Goal: Information Seeking & Learning: Find specific fact

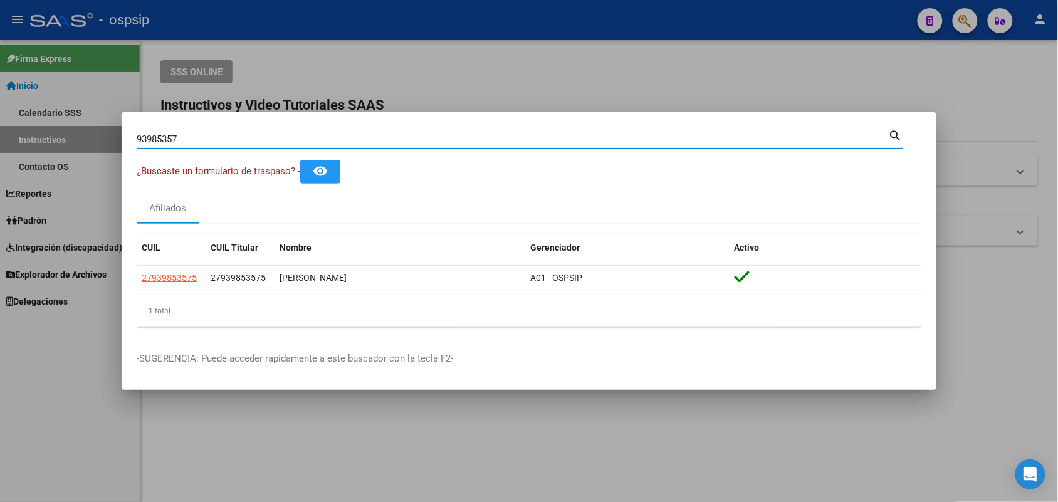
click at [229, 139] on input "93985357" at bounding box center [513, 138] width 752 height 11
type input "25088419"
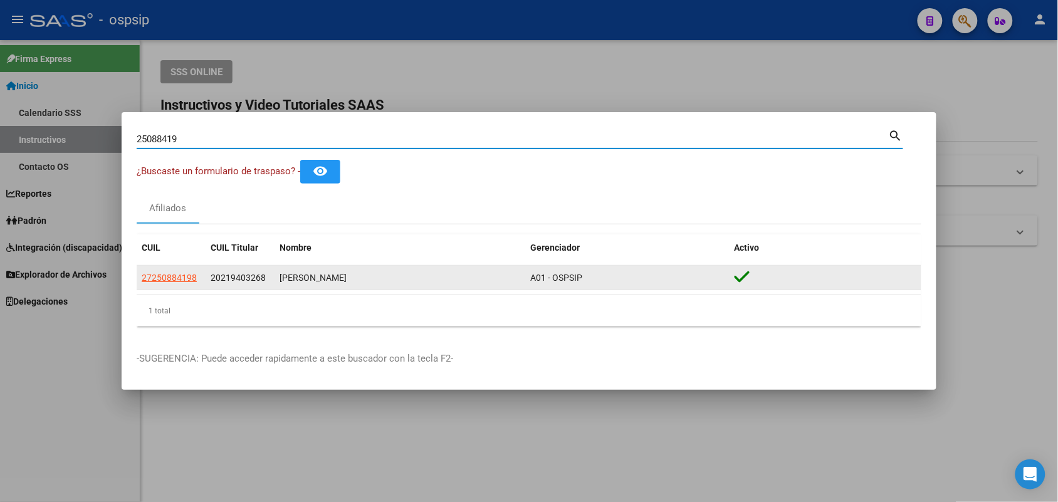
click at [166, 285] on datatable-body-cell "27250884198" at bounding box center [171, 278] width 69 height 24
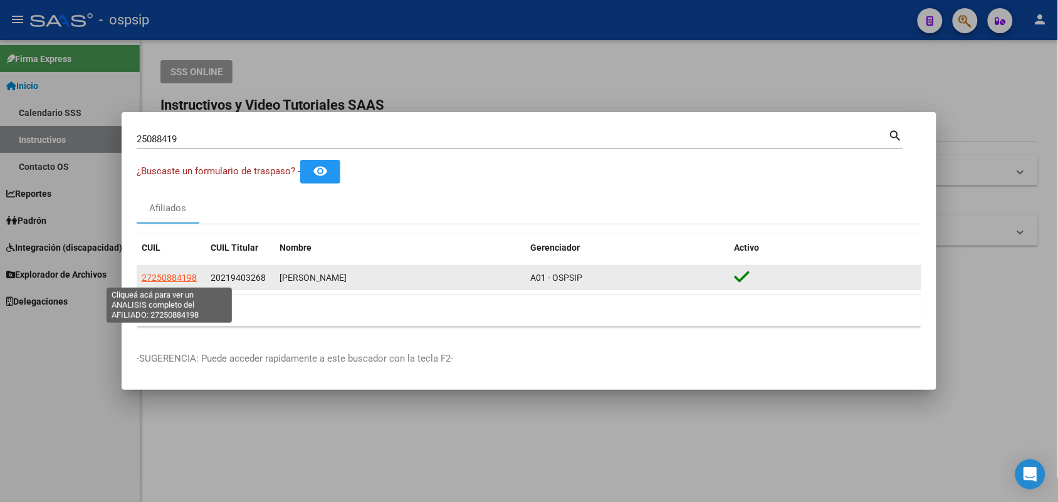
click at [166, 278] on span "27250884198" at bounding box center [169, 278] width 55 height 10
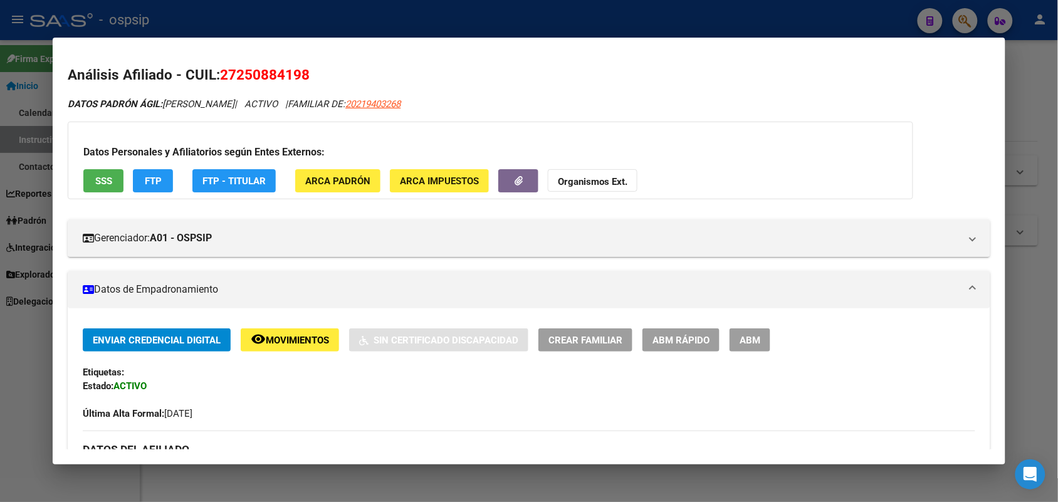
drag, startPoint x: 332, startPoint y: 405, endPoint x: 325, endPoint y: 418, distance: 14.6
drag, startPoint x: 325, startPoint y: 418, endPoint x: 293, endPoint y: 410, distance: 32.2
drag, startPoint x: 293, startPoint y: 410, endPoint x: 843, endPoint y: 401, distance: 550.3
drag, startPoint x: 843, startPoint y: 401, endPoint x: 956, endPoint y: 345, distance: 125.8
drag, startPoint x: 956, startPoint y: 345, endPoint x: 55, endPoint y: 346, distance: 901.7
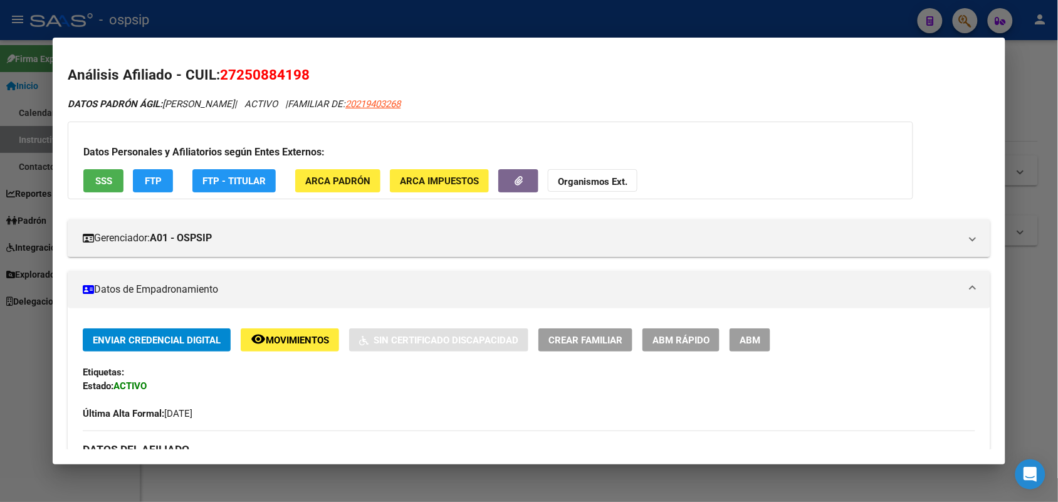
drag, startPoint x: 55, startPoint y: 346, endPoint x: 546, endPoint y: 261, distance: 499.1
drag, startPoint x: 546, startPoint y: 261, endPoint x: 481, endPoint y: 102, distance: 172.6
drag, startPoint x: 481, startPoint y: 102, endPoint x: 150, endPoint y: 214, distance: 349.4
drag, startPoint x: 150, startPoint y: 214, endPoint x: 900, endPoint y: 195, distance: 750.3
drag, startPoint x: 900, startPoint y: 195, endPoint x: 464, endPoint y: 409, distance: 485.9
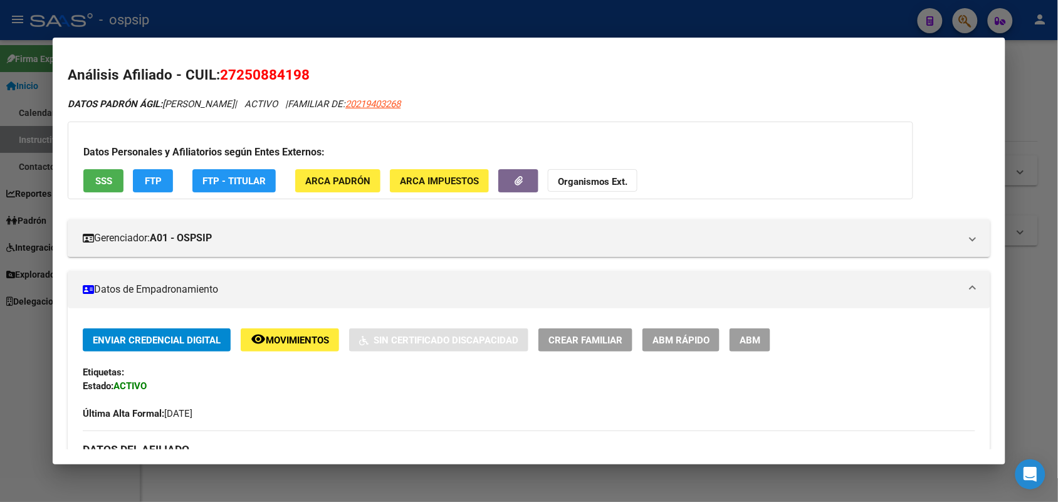
drag, startPoint x: 464, startPoint y: 409, endPoint x: 381, endPoint y: 414, distance: 83.5
click at [381, 414] on div "Última Alta Formal: [DATE]" at bounding box center [529, 407] width 892 height 28
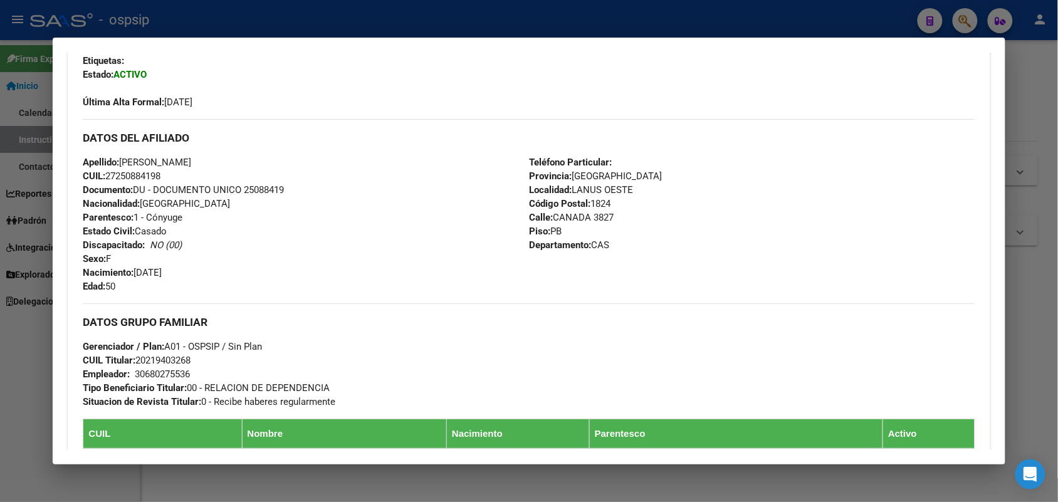
scroll to position [313, 0]
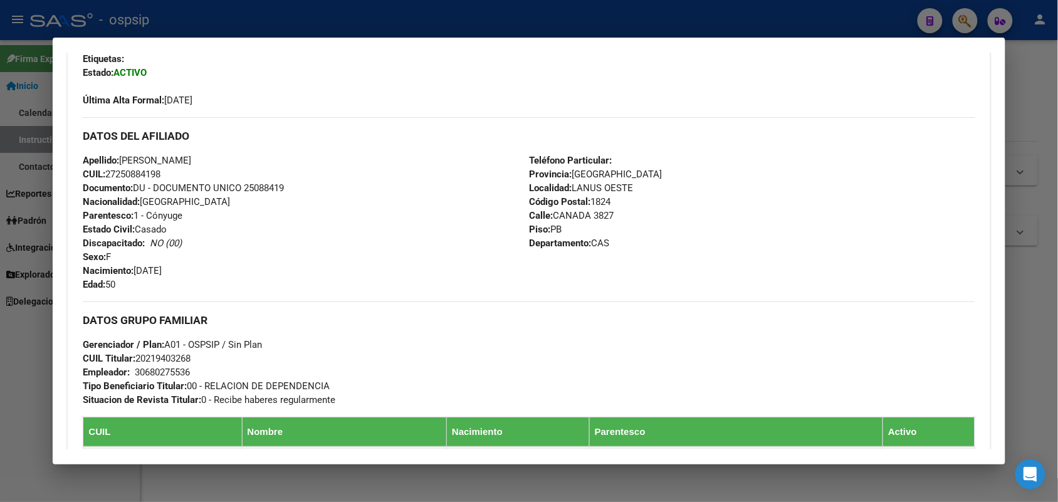
drag, startPoint x: 409, startPoint y: 354, endPoint x: 65, endPoint y: 283, distance: 351.2
drag, startPoint x: 65, startPoint y: 283, endPoint x: 947, endPoint y: 273, distance: 883.0
drag, startPoint x: 947, startPoint y: 273, endPoint x: 476, endPoint y: 204, distance: 476.2
drag, startPoint x: 476, startPoint y: 204, endPoint x: 946, endPoint y: 283, distance: 476.7
drag, startPoint x: 946, startPoint y: 283, endPoint x: 130, endPoint y: 291, distance: 815.9
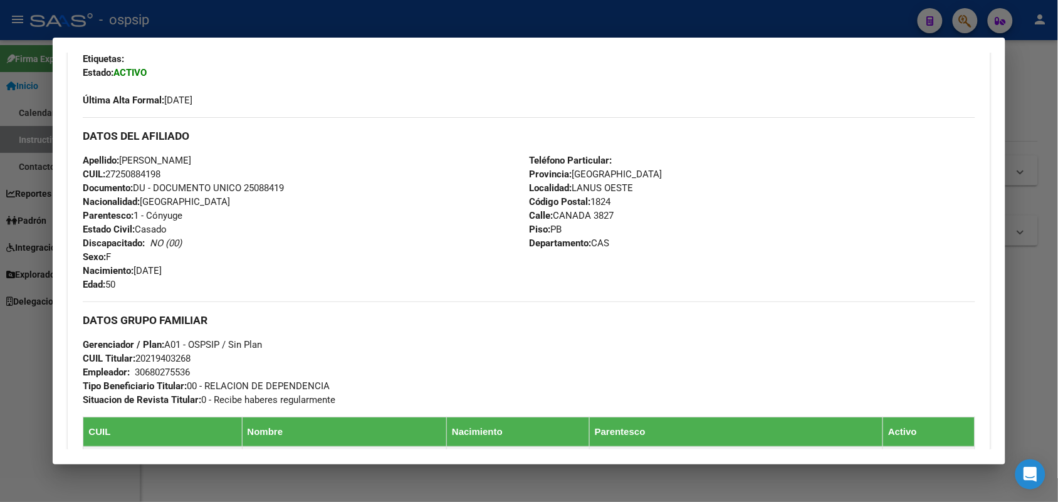
drag, startPoint x: 130, startPoint y: 291, endPoint x: 103, endPoint y: 270, distance: 34.4
click at [103, 270] on strong "Nacimiento:" at bounding box center [108, 270] width 51 height 11
click at [246, 189] on span "Documento: DU - DOCUMENTO UNICO 25088419" at bounding box center [183, 187] width 201 height 11
copy span "25088419"
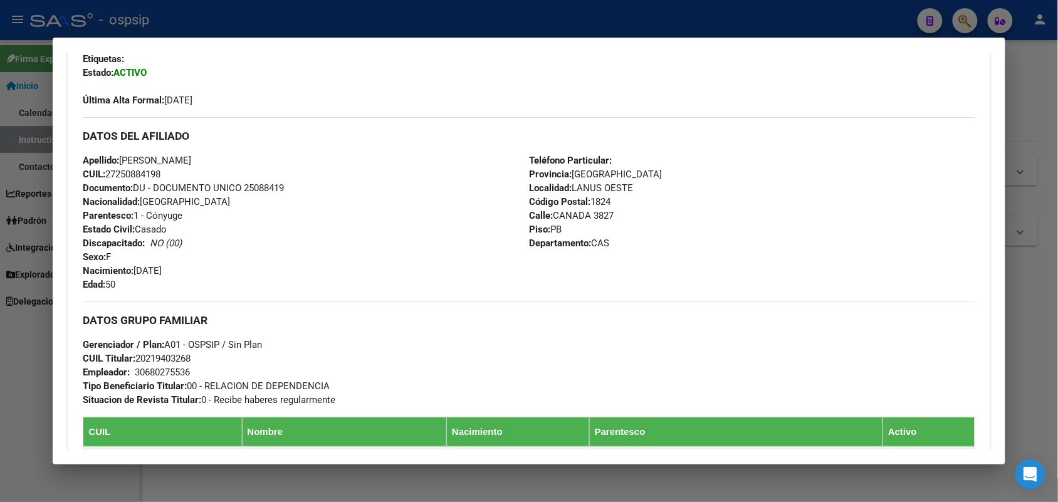
click at [267, 202] on div "Apellido: [PERSON_NAME]: 27250884198 Documento: DU - DOCUMENTO UNICO 25088419 N…" at bounding box center [306, 223] width 446 height 138
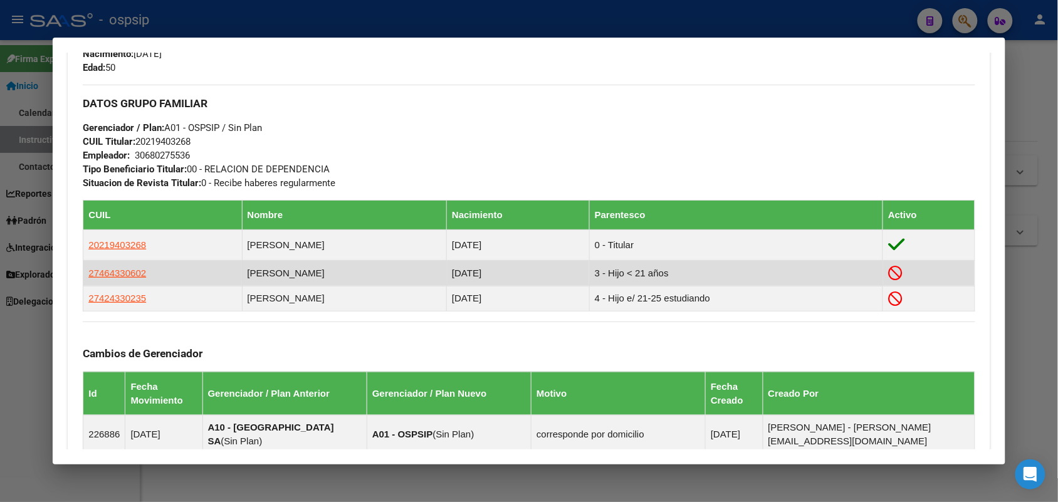
scroll to position [705, 0]
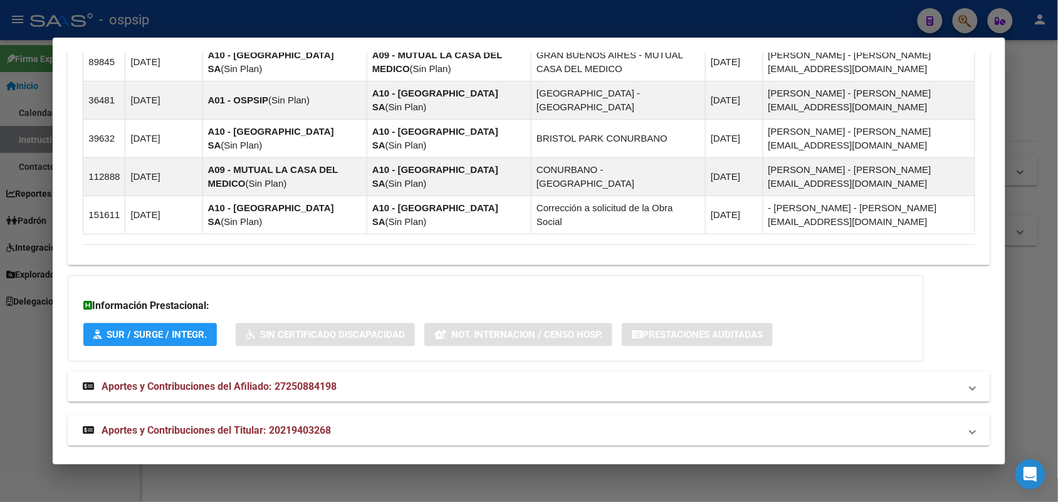
click at [342, 423] on mat-panel-title "Aportes y Contribuciones del Titular: 20219403268" at bounding box center [521, 430] width 877 height 15
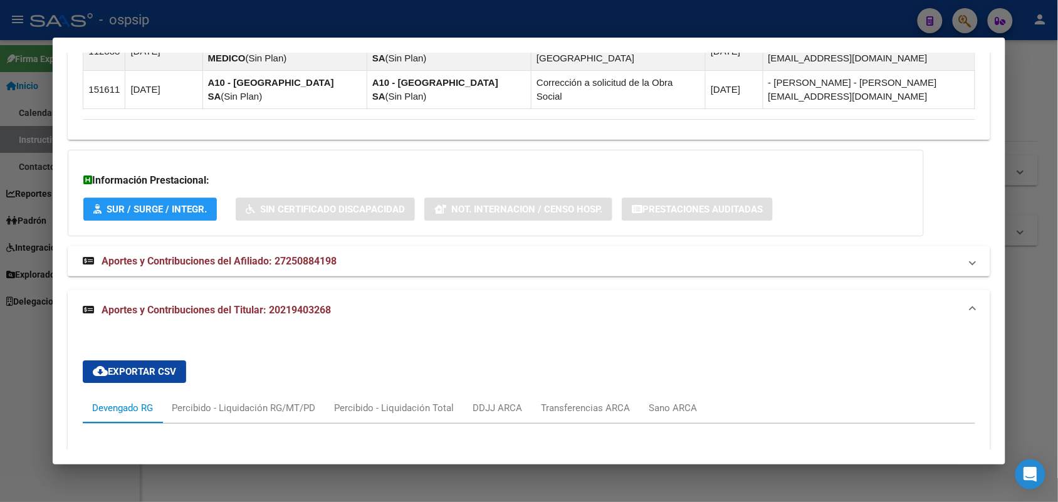
scroll to position [1092, 0]
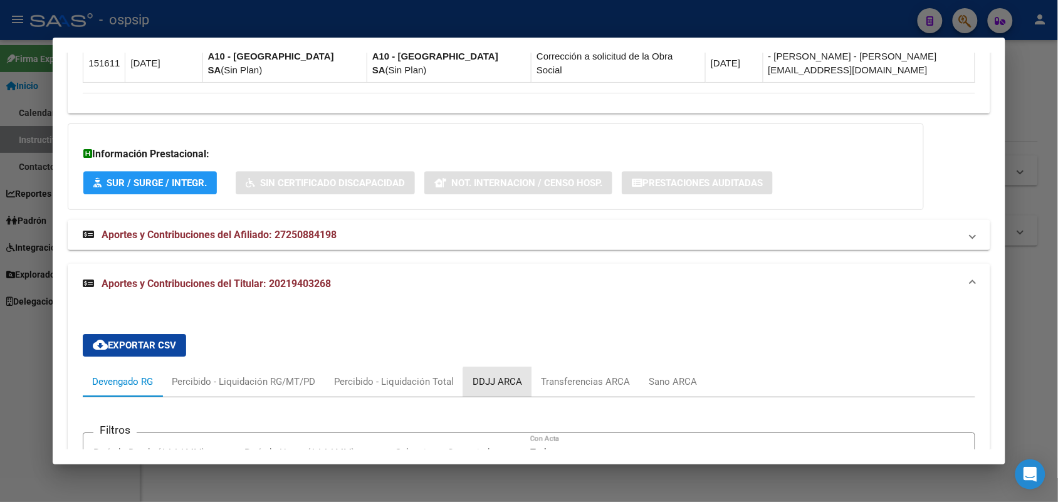
click at [505, 379] on div "DDJJ ARCA" at bounding box center [497, 382] width 68 height 30
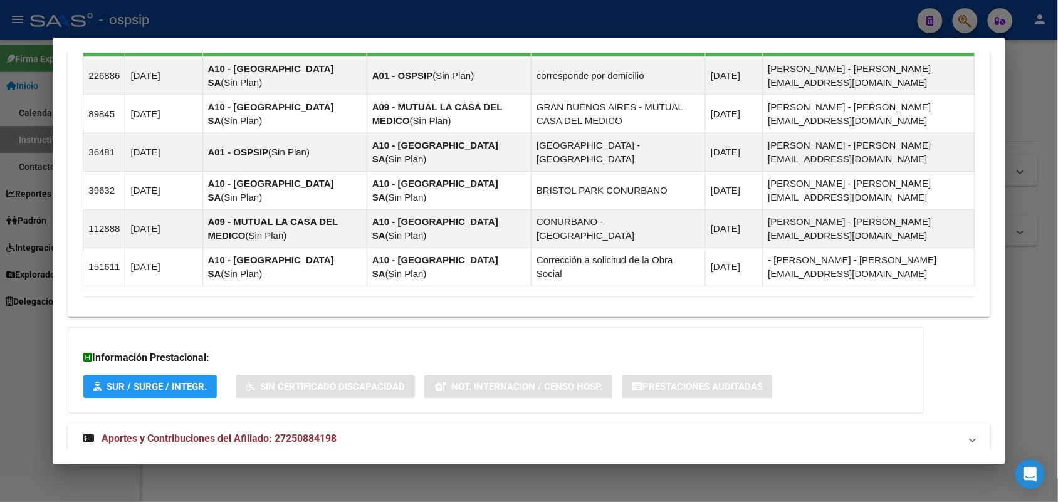
scroll to position [810, 0]
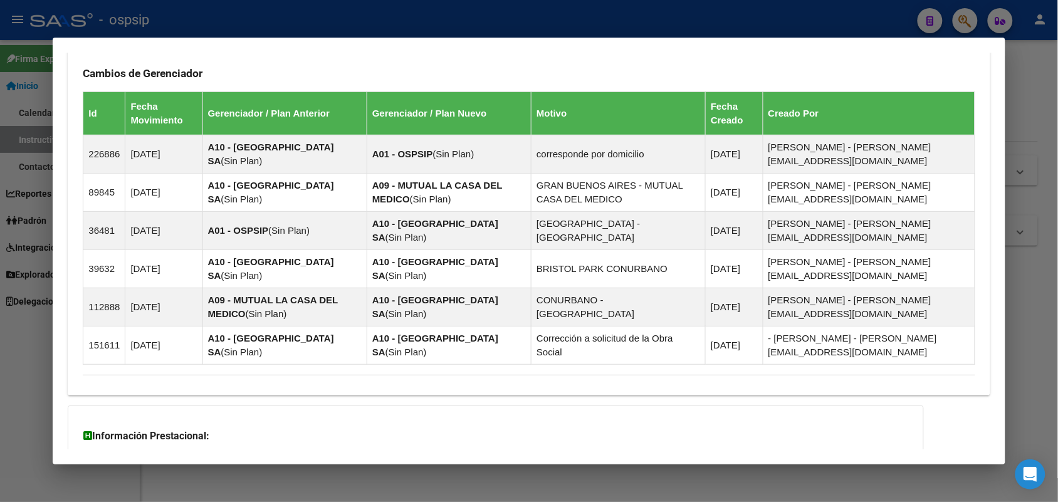
drag, startPoint x: 505, startPoint y: 379, endPoint x: 409, endPoint y: 420, distance: 104.7
drag, startPoint x: 409, startPoint y: 420, endPoint x: 352, endPoint y: 412, distance: 57.6
click at [352, 412] on div "Información Prestacional: SUR / SURGE / INTEGR. Sin Certificado Discapacidad No…" at bounding box center [496, 448] width 856 height 86
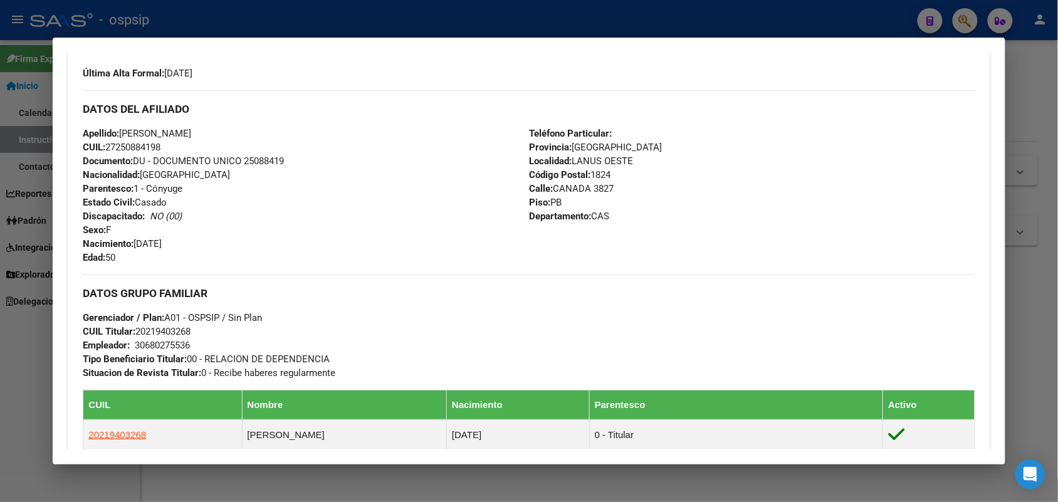
scroll to position [0, 0]
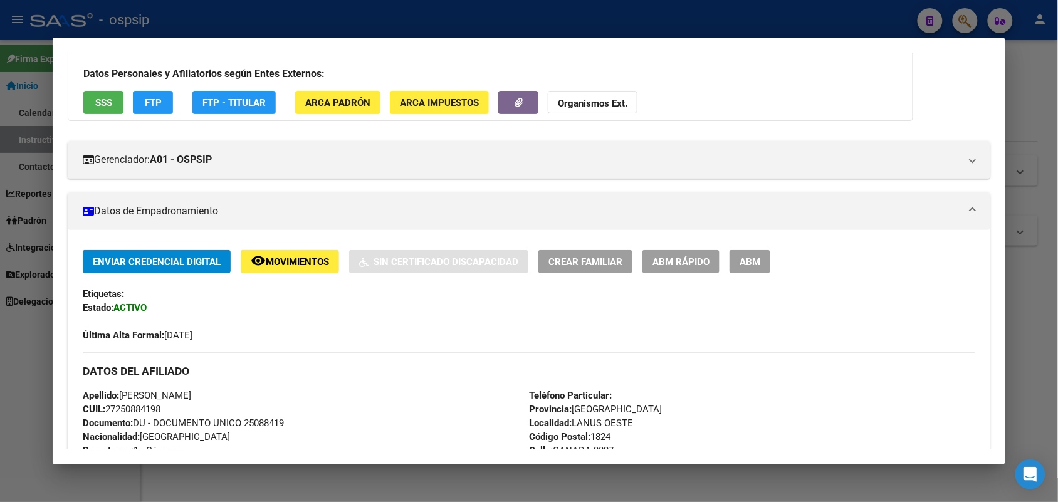
drag, startPoint x: 355, startPoint y: 409, endPoint x: 340, endPoint y: 407, distance: 15.1
click at [340, 407] on div "Apellido: [PERSON_NAME]: 27250884198 Documento: DU - DOCUMENTO UNICO 25088419 N…" at bounding box center [306, 458] width 446 height 138
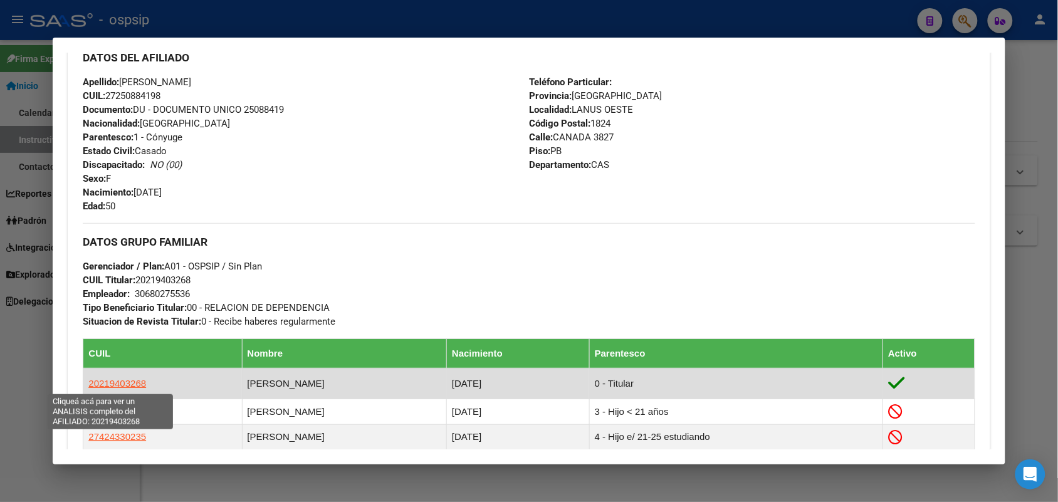
click at [126, 379] on span "20219403268" at bounding box center [117, 383] width 58 height 11
type textarea "20219403268"
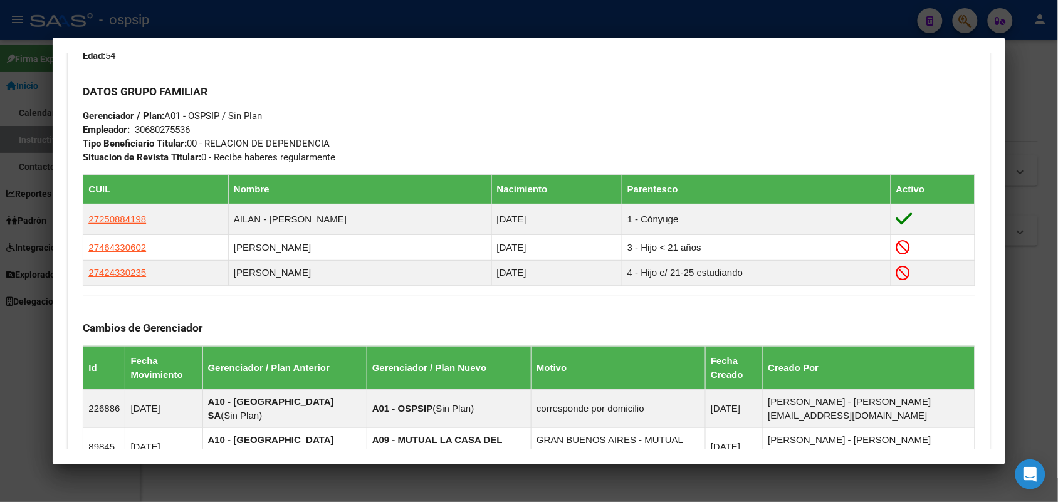
scroll to position [556, 0]
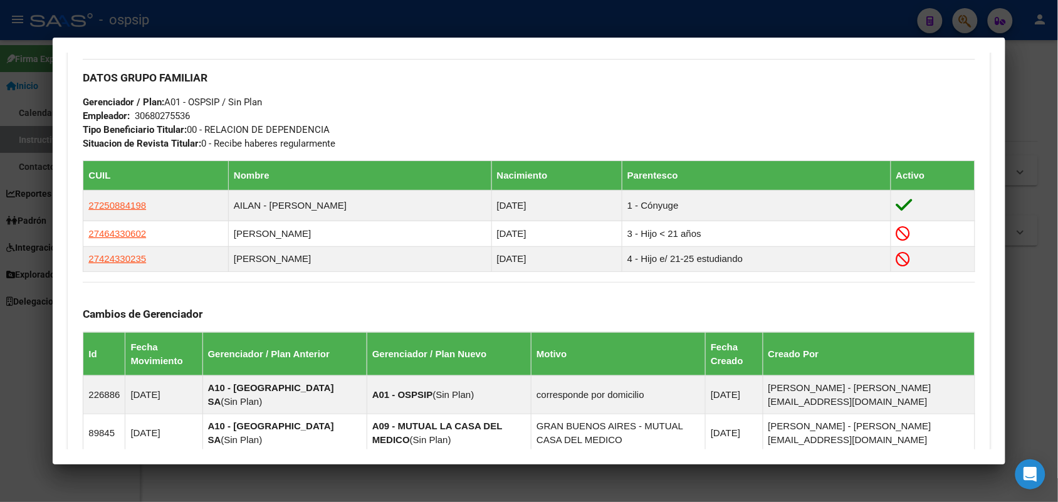
click at [9, 326] on div at bounding box center [529, 251] width 1058 height 502
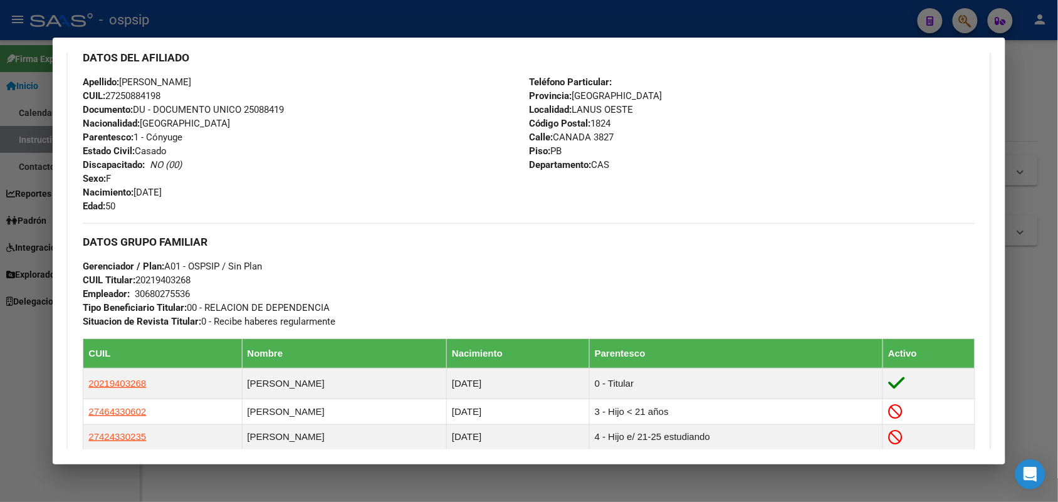
click at [9, 326] on div at bounding box center [529, 251] width 1058 height 502
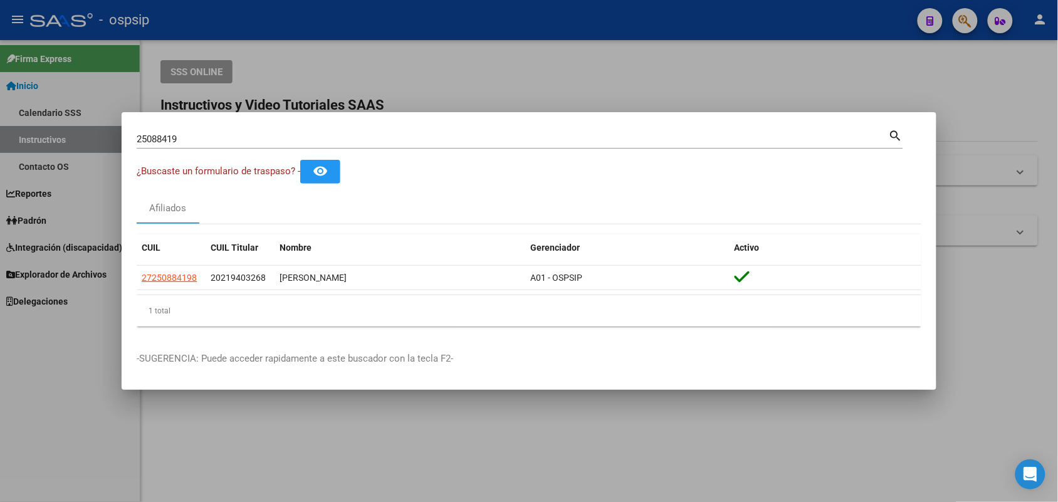
click at [85, 376] on div at bounding box center [529, 251] width 1058 height 502
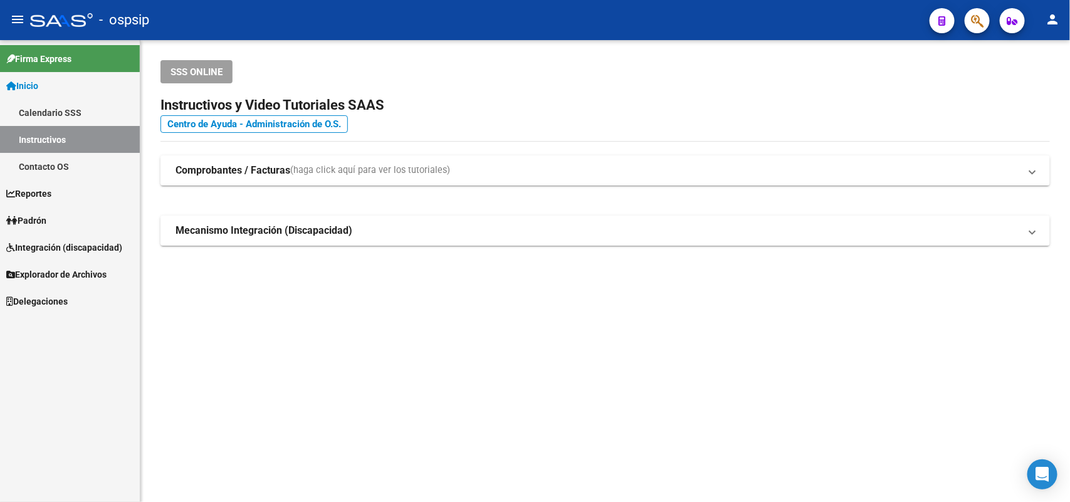
click at [182, 268] on div "SSS ONLINE Instructivos y Video Tutoriales SAAS Centro de Ayuda - Administració…" at bounding box center [604, 173] width 929 height 266
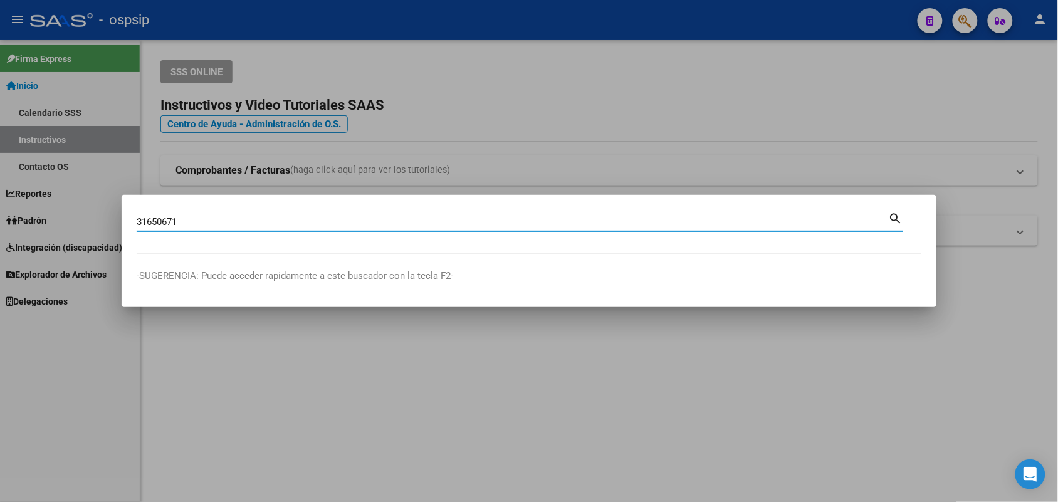
type input "31650671"
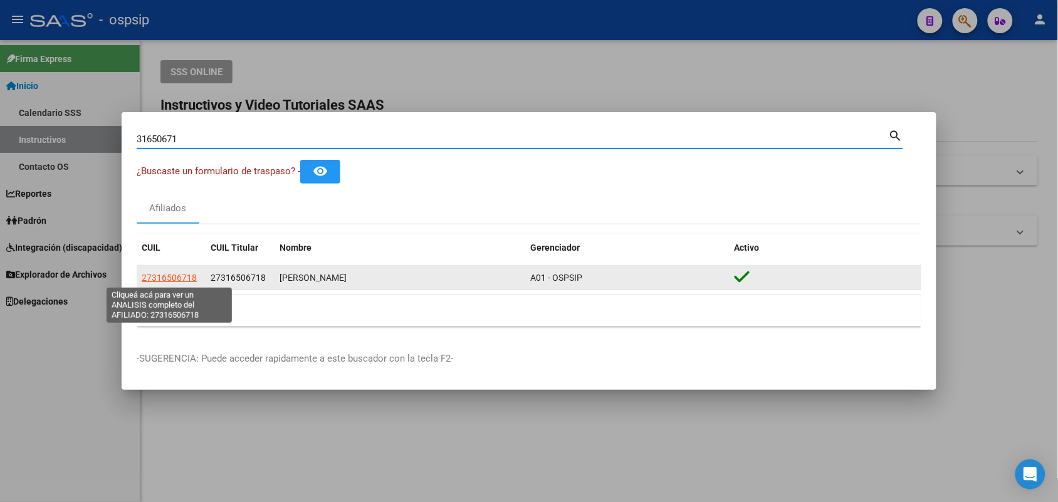
click at [167, 281] on span "27316506718" at bounding box center [169, 278] width 55 height 10
type textarea "27316506718"
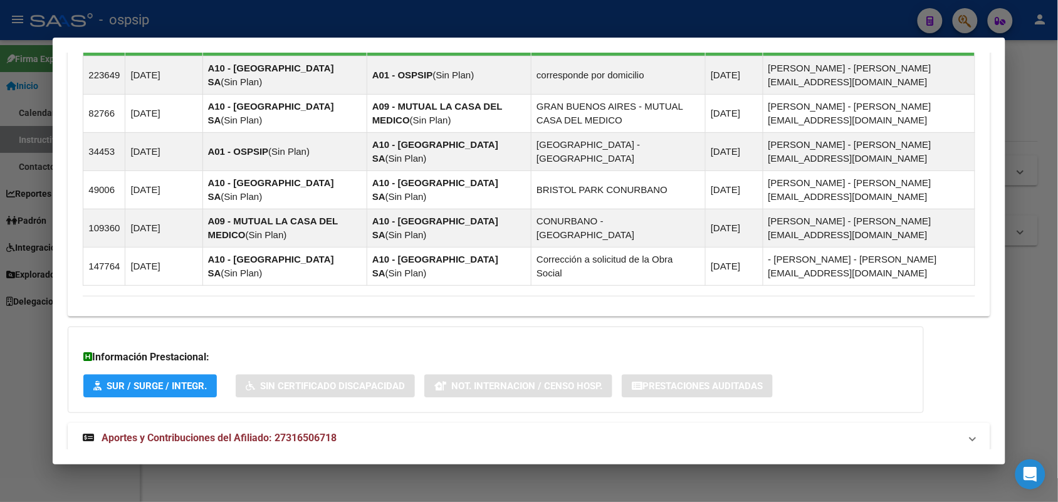
scroll to position [922, 0]
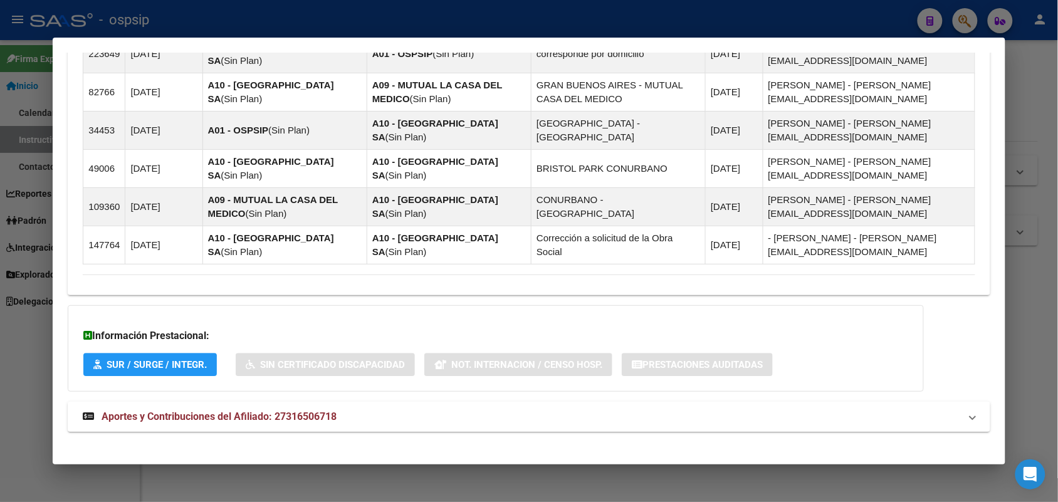
click at [186, 402] on mat-expansion-panel-header "Aportes y Contribuciones del Afiliado: 27316506718" at bounding box center [529, 417] width 922 height 30
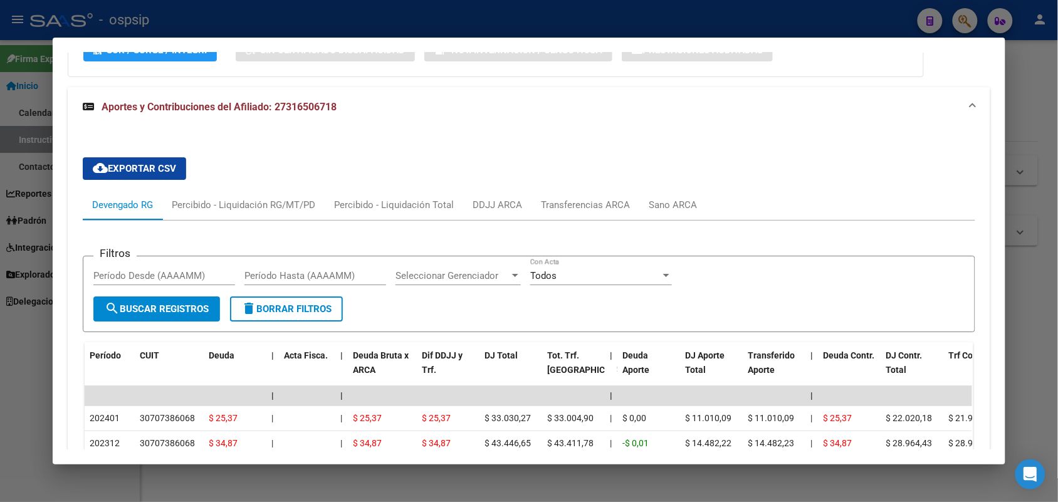
scroll to position [1235, 0]
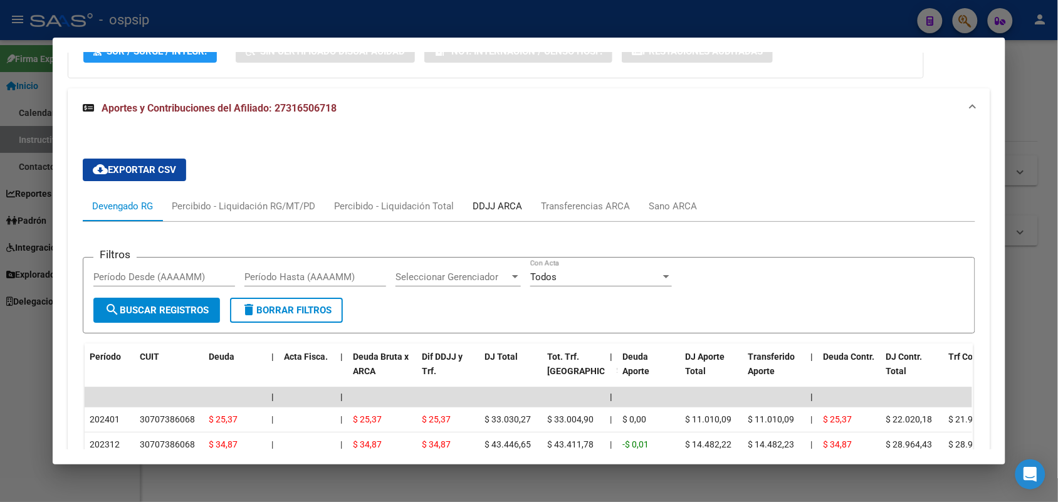
click at [491, 211] on div "DDJJ ARCA" at bounding box center [497, 206] width 68 height 30
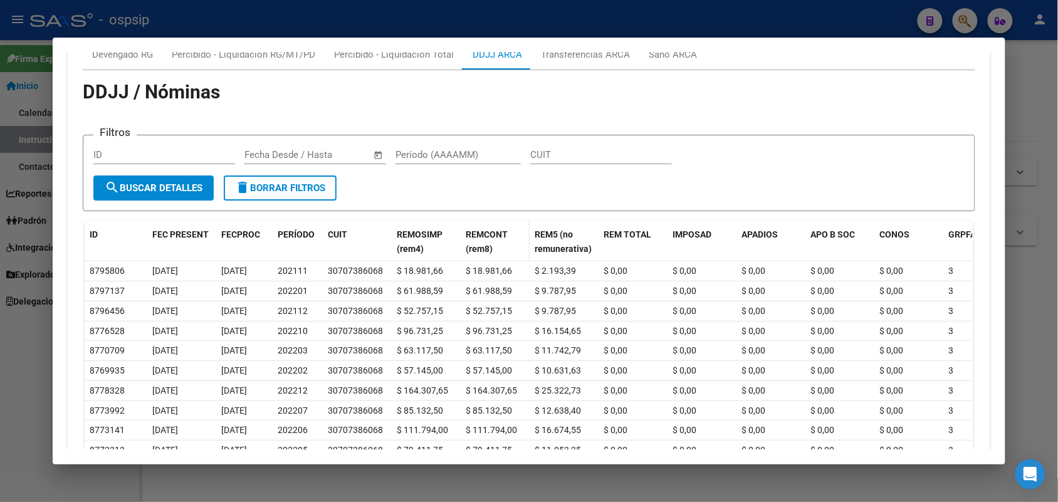
scroll to position [1392, 0]
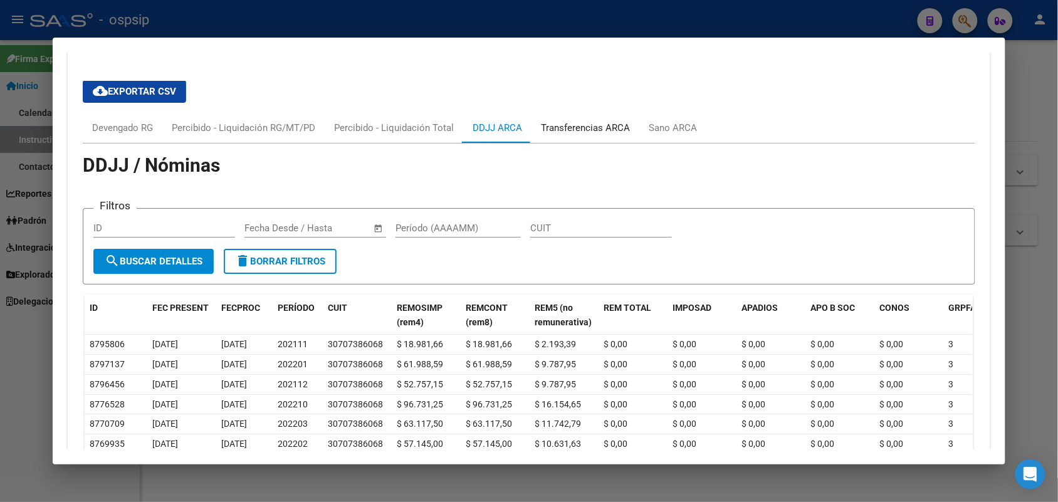
click at [578, 121] on div "Transferencias ARCA" at bounding box center [585, 128] width 89 height 14
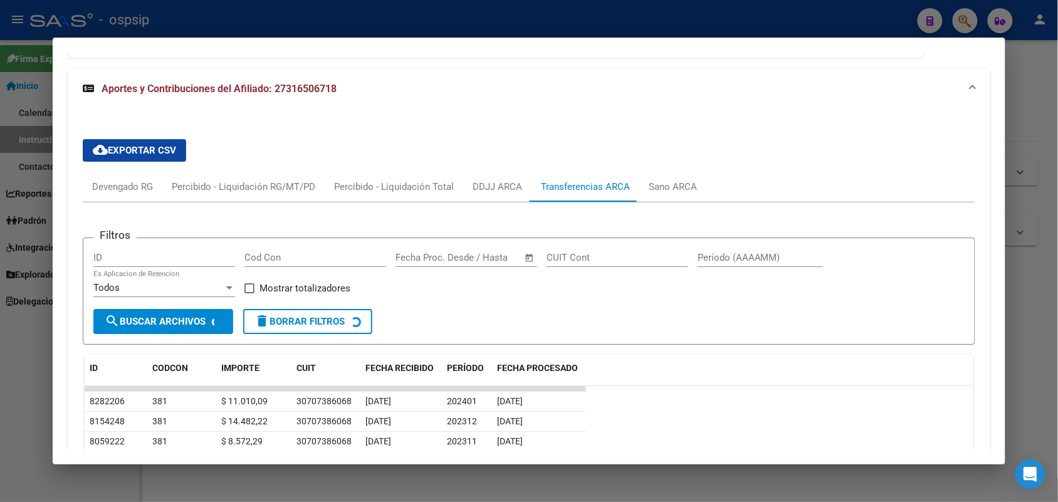
scroll to position [1313, 0]
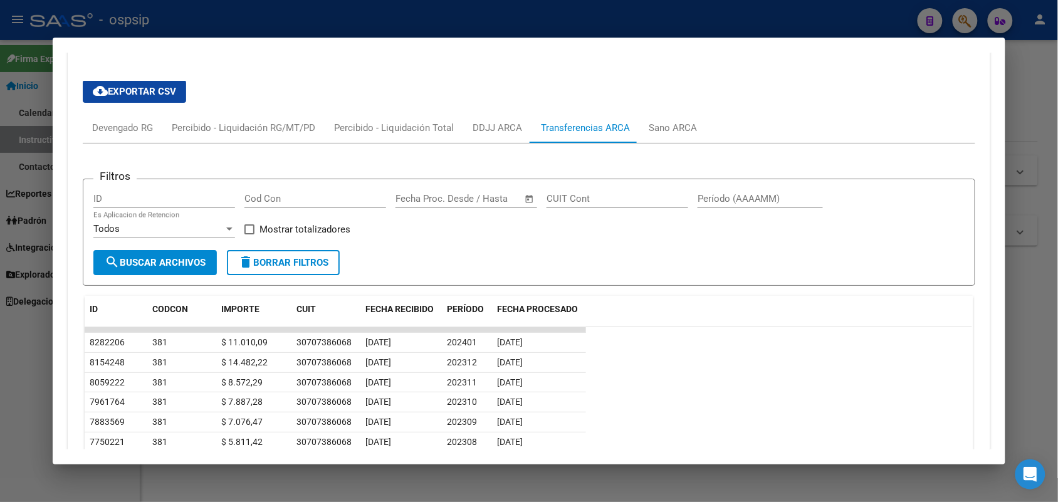
click at [0, 224] on div at bounding box center [529, 251] width 1058 height 502
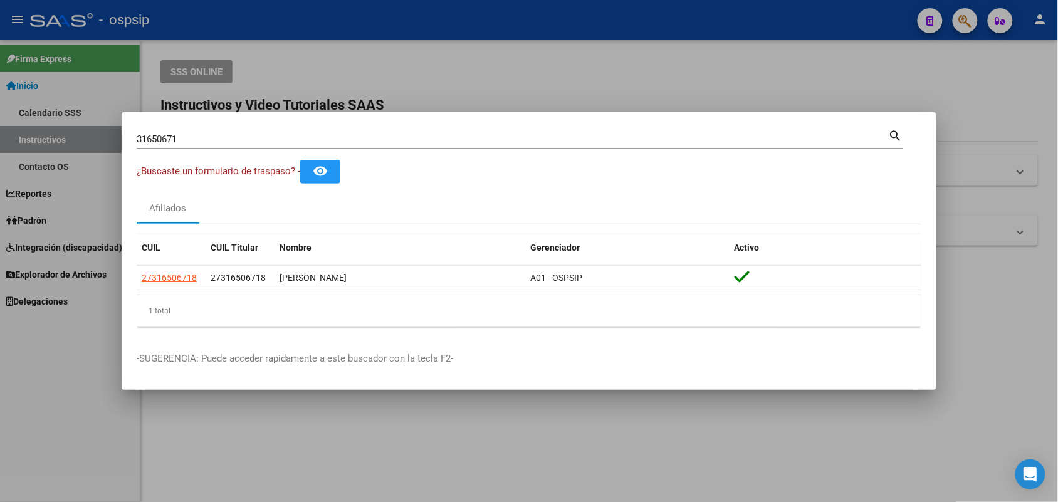
click at [187, 133] on input "31650671" at bounding box center [513, 138] width 752 height 11
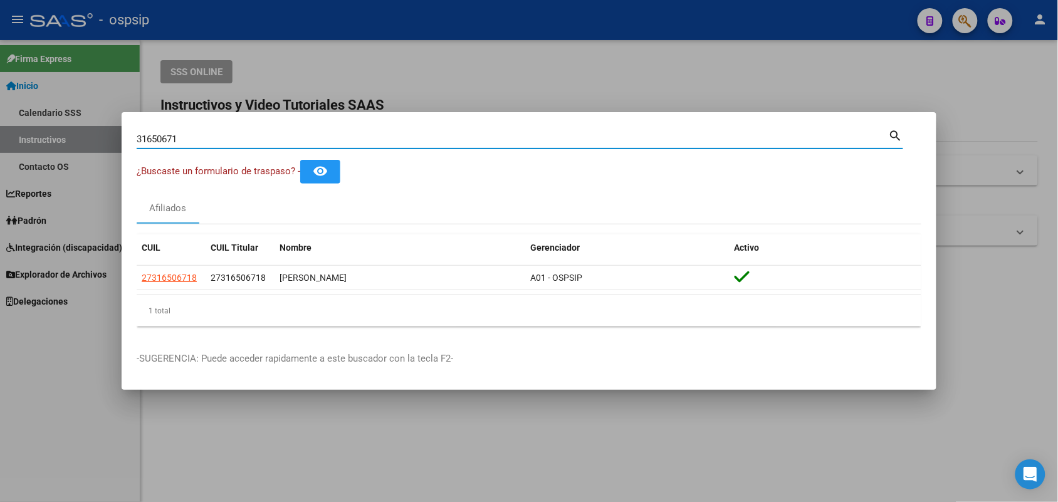
click at [187, 133] on input "31650671" at bounding box center [513, 138] width 752 height 11
type input "29012100"
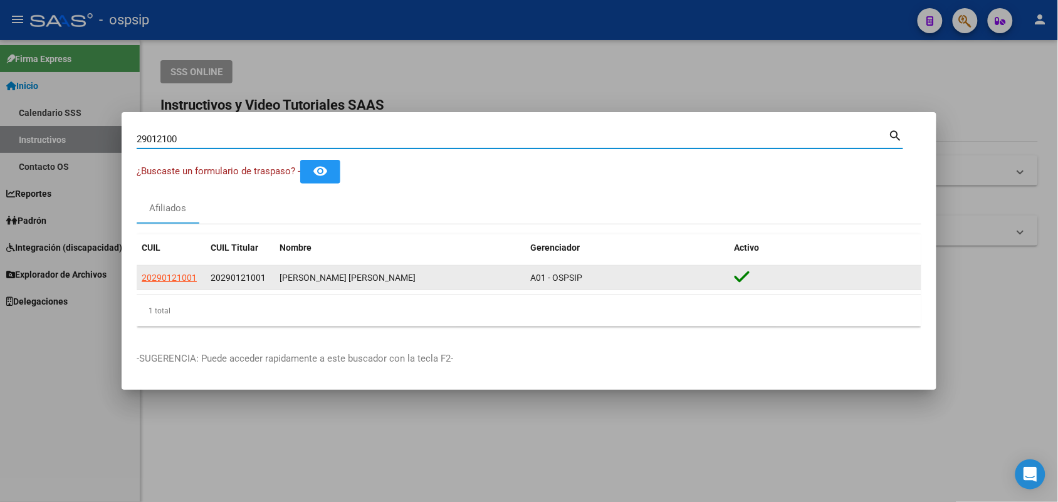
click at [169, 280] on span "20290121001" at bounding box center [169, 278] width 55 height 10
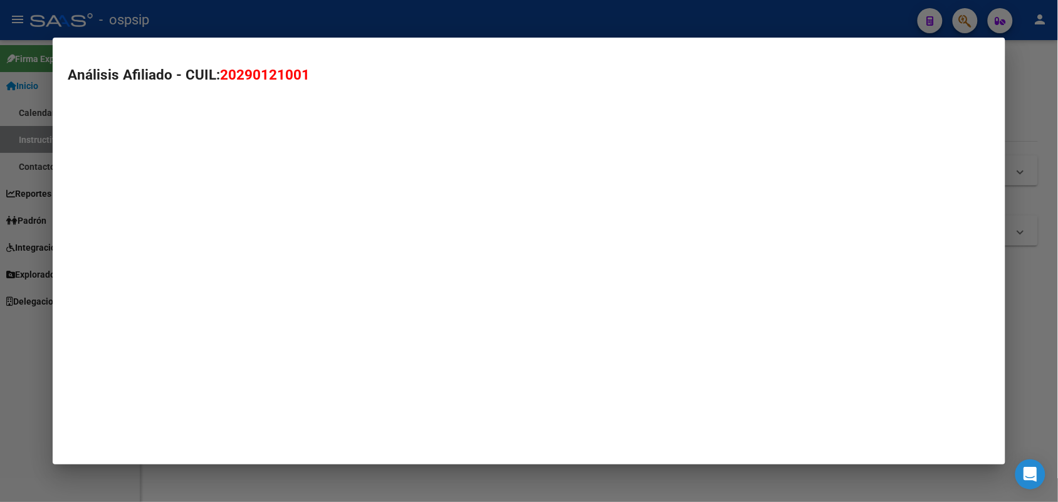
type textarea "20290121001"
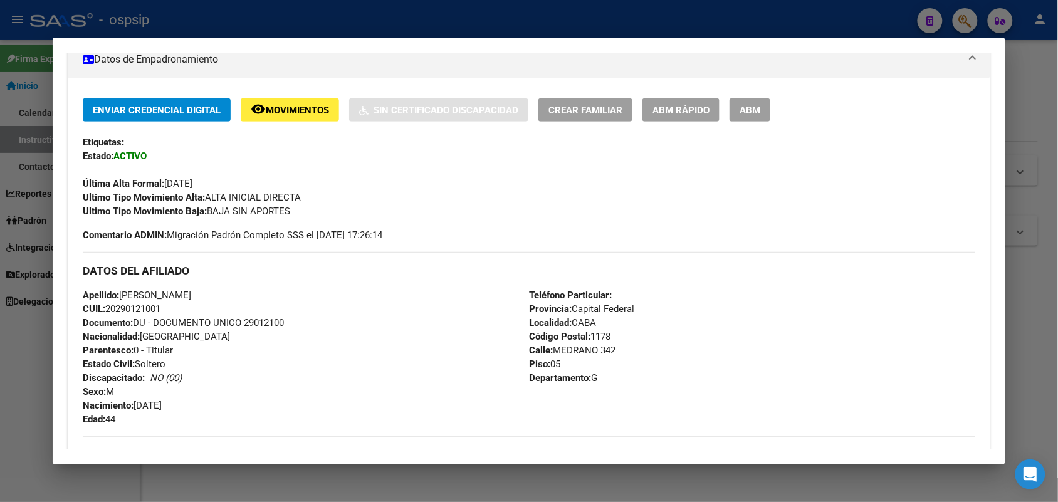
scroll to position [235, 0]
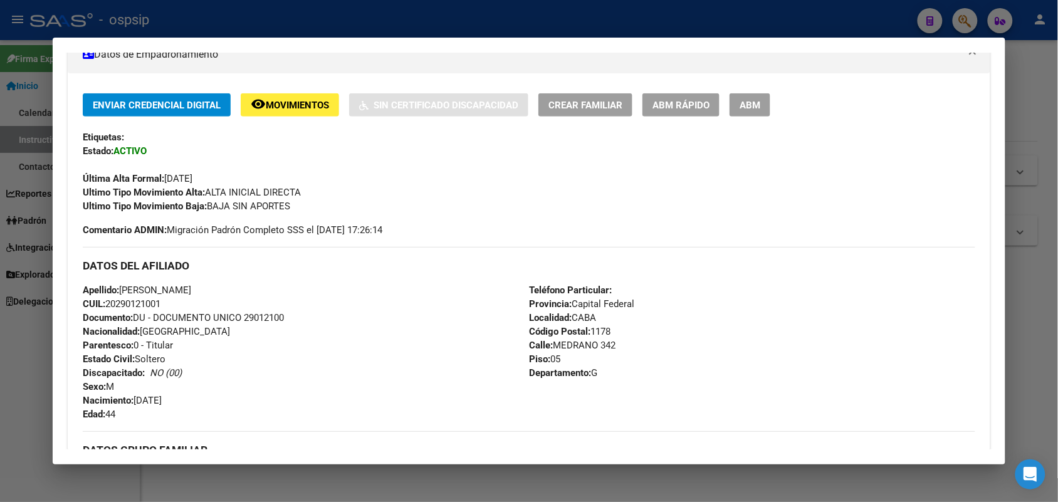
click at [254, 318] on span "Documento: DU - DOCUMENTO UNICO 29012100" at bounding box center [183, 317] width 201 height 11
copy span "29012100"
click at [0, 378] on div at bounding box center [529, 251] width 1058 height 502
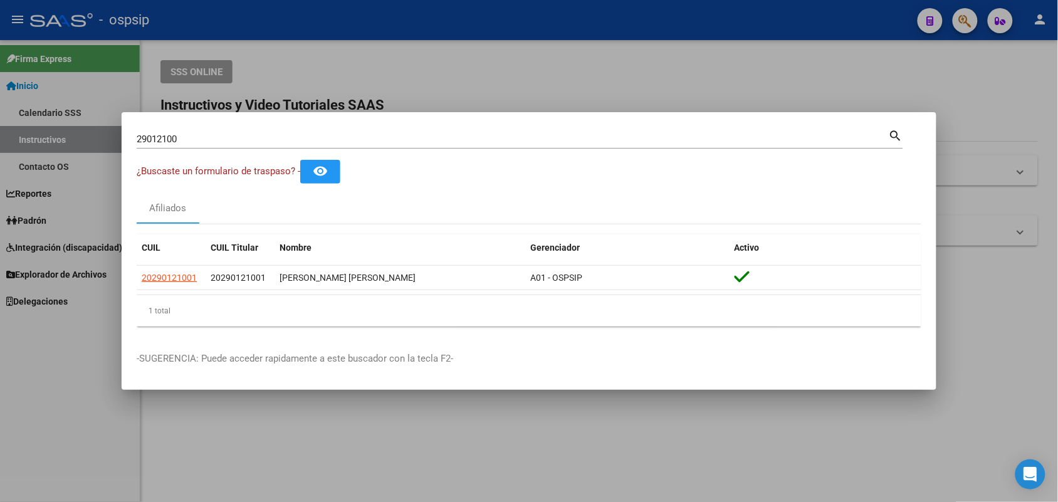
click at [251, 144] on input "29012100" at bounding box center [513, 138] width 752 height 11
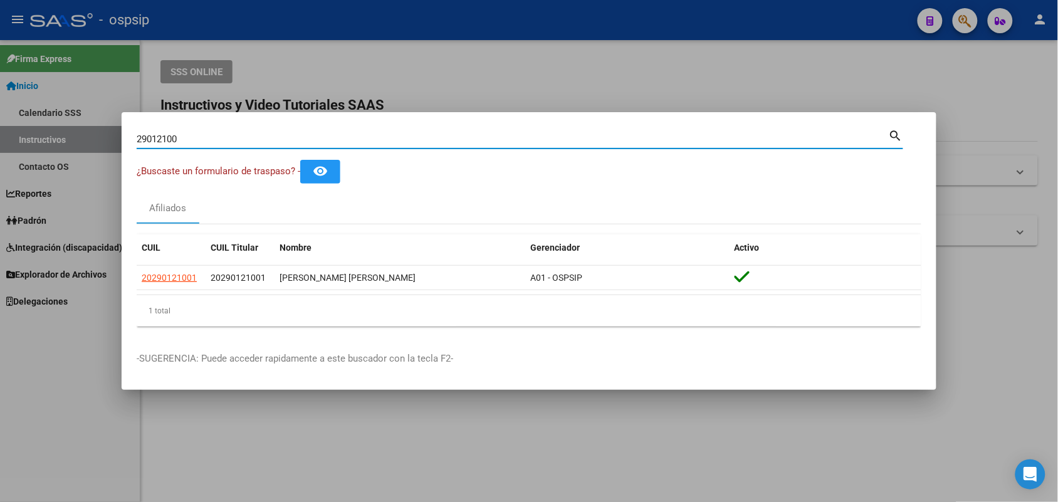
click at [251, 144] on input "29012100" at bounding box center [513, 138] width 752 height 11
type input "54460576"
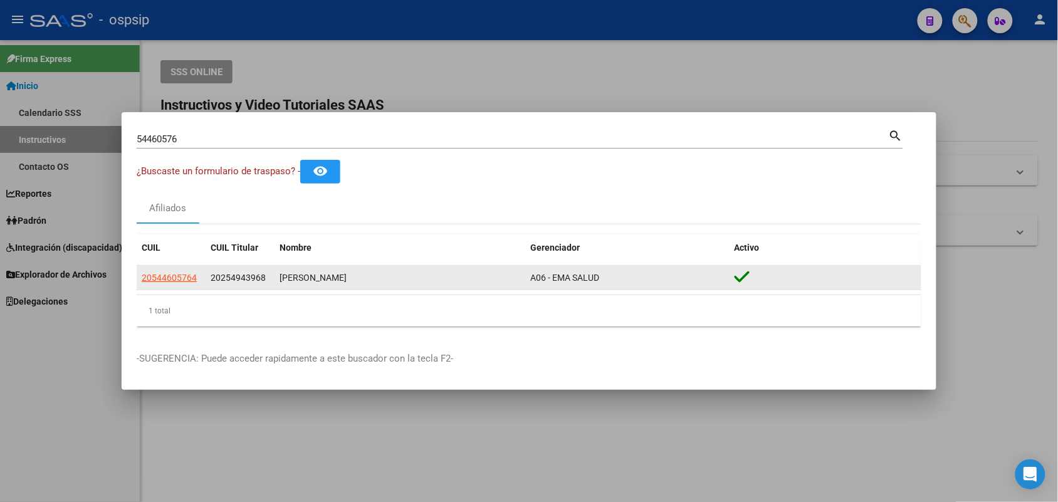
click at [163, 267] on datatable-body-cell "20544605764" at bounding box center [171, 278] width 69 height 24
click at [161, 273] on span "20544605764" at bounding box center [169, 278] width 55 height 10
type textarea "20544605764"
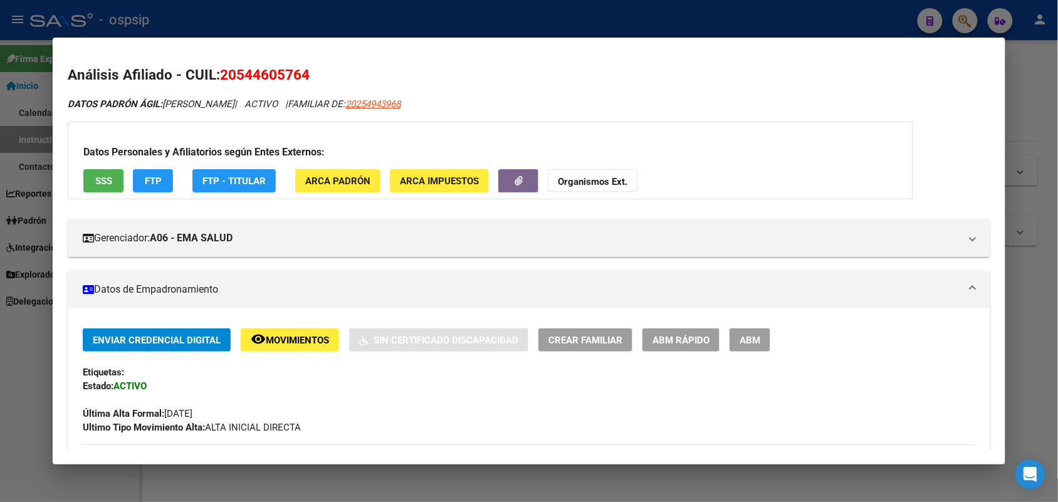
drag, startPoint x: 412, startPoint y: 301, endPoint x: 333, endPoint y: 384, distance: 113.9
click at [333, 384] on div "Enviar Credencial Digital remove_red_eye Movimientos Sin Certificado Discapacid…" at bounding box center [529, 381] width 892 height 106
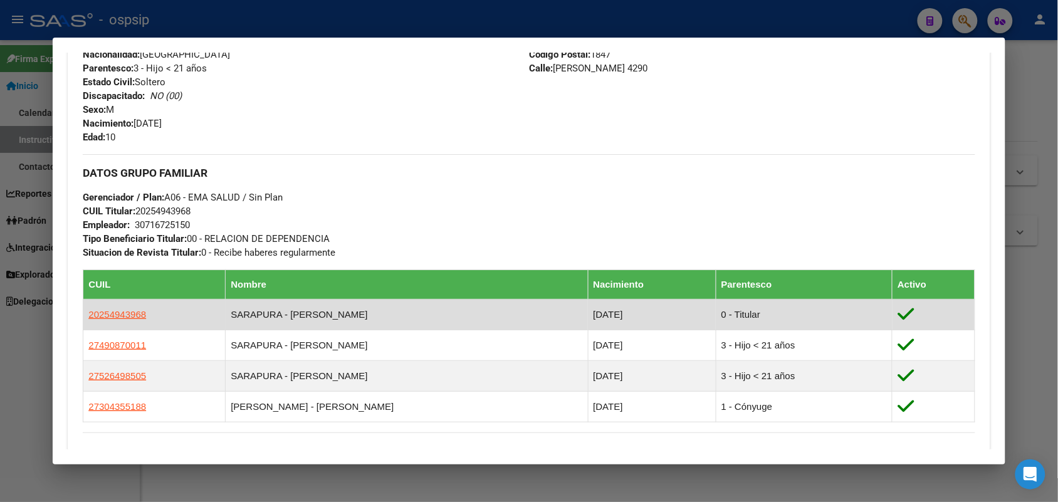
scroll to position [627, 0]
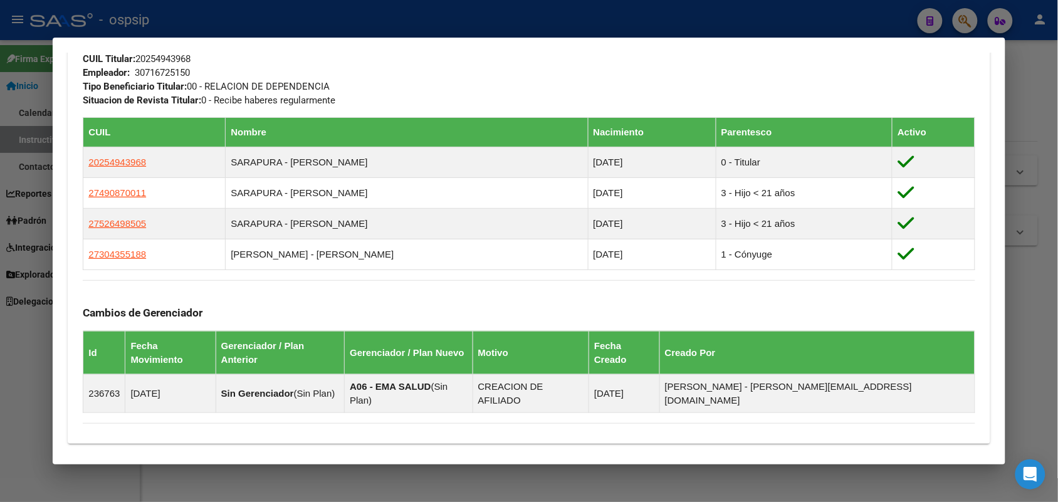
drag, startPoint x: 331, startPoint y: 447, endPoint x: 204, endPoint y: 441, distance: 127.4
click at [204, 454] on div "Información Prestacional: SUR / SURGE / INTEGR. Sin Certificado Discapacidad No…" at bounding box center [496, 497] width 856 height 86
drag, startPoint x: 204, startPoint y: 441, endPoint x: 130, endPoint y: 417, distance: 77.1
click at [130, 417] on div "Enviar Credencial Digital remove_red_eye Movimientos Sin Certificado Discapacid…" at bounding box center [529, 62] width 922 height 761
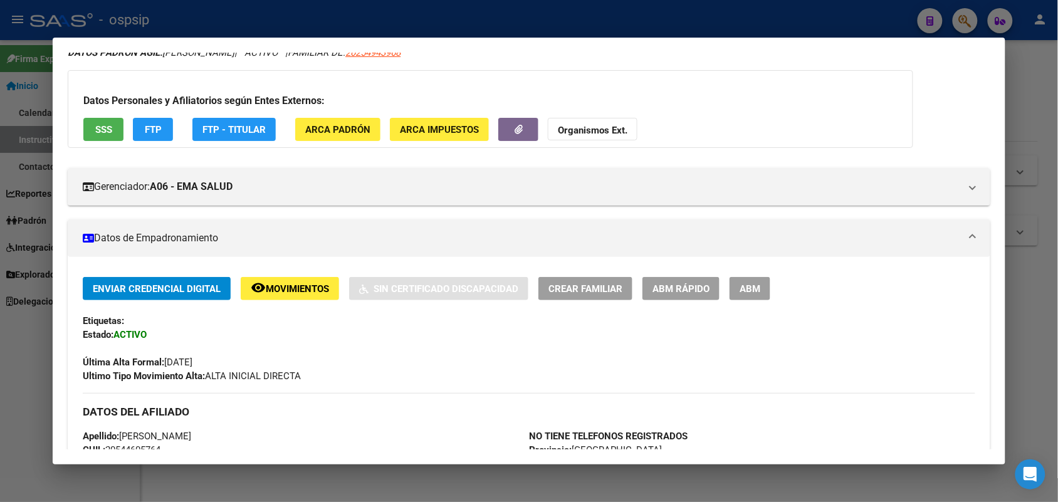
scroll to position [78, 0]
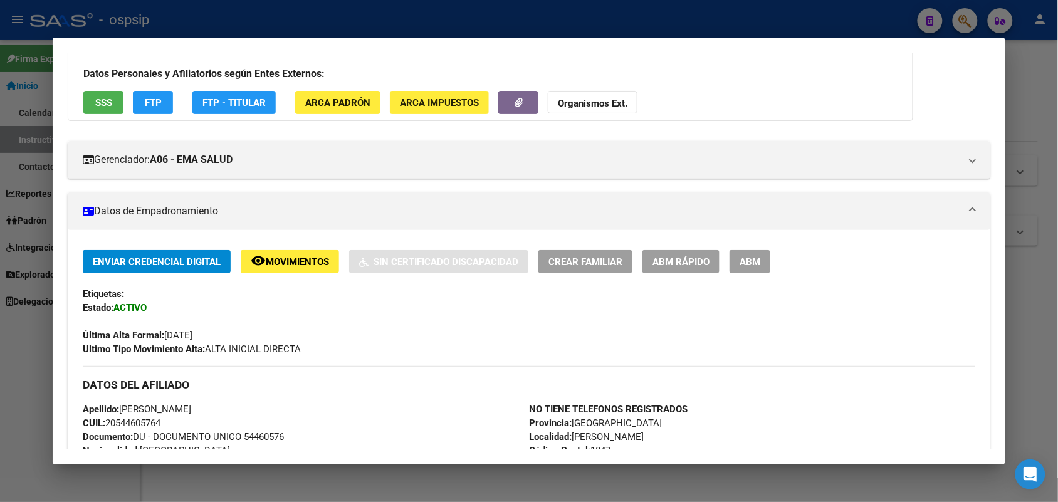
click at [273, 434] on span "Documento: DU - DOCUMENTO UNICO 54460576" at bounding box center [183, 436] width 201 height 11
copy span "54460576"
click at [0, 307] on div at bounding box center [529, 251] width 1058 height 502
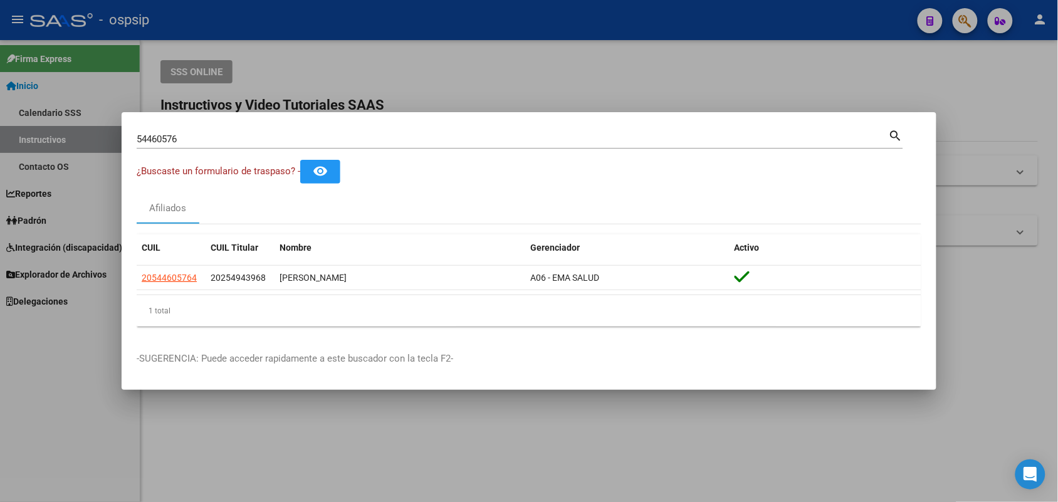
click at [237, 147] on div "54460576 Buscar (apellido, dni, [PERSON_NAME], [PERSON_NAME], cuit, obra social)" at bounding box center [513, 139] width 752 height 19
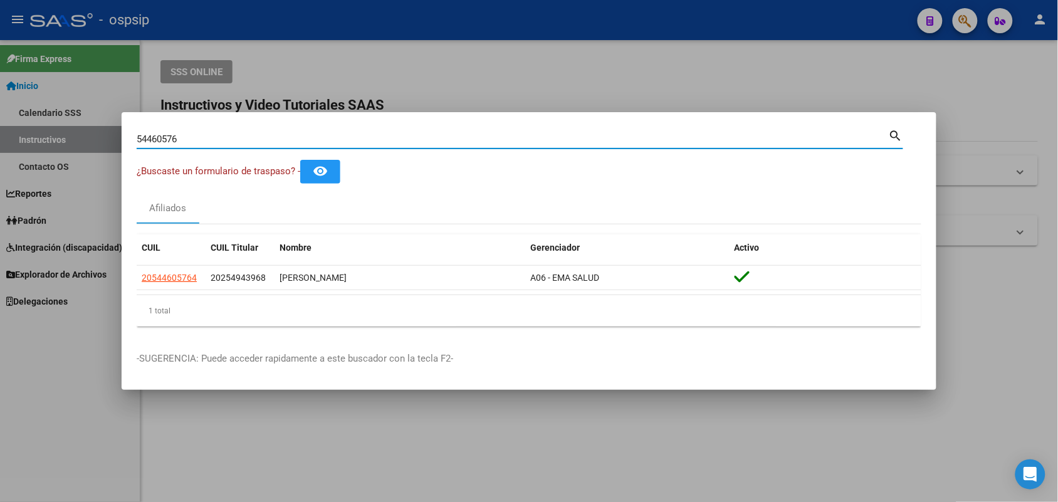
click at [237, 147] on div "54460576 Buscar (apellido, dni, [PERSON_NAME], [PERSON_NAME], cuit, obra social)" at bounding box center [513, 139] width 752 height 19
click at [232, 146] on div "54460576 Buscar (apellido, dni, [PERSON_NAME], [PERSON_NAME], cuit, obra social)" at bounding box center [513, 139] width 752 height 19
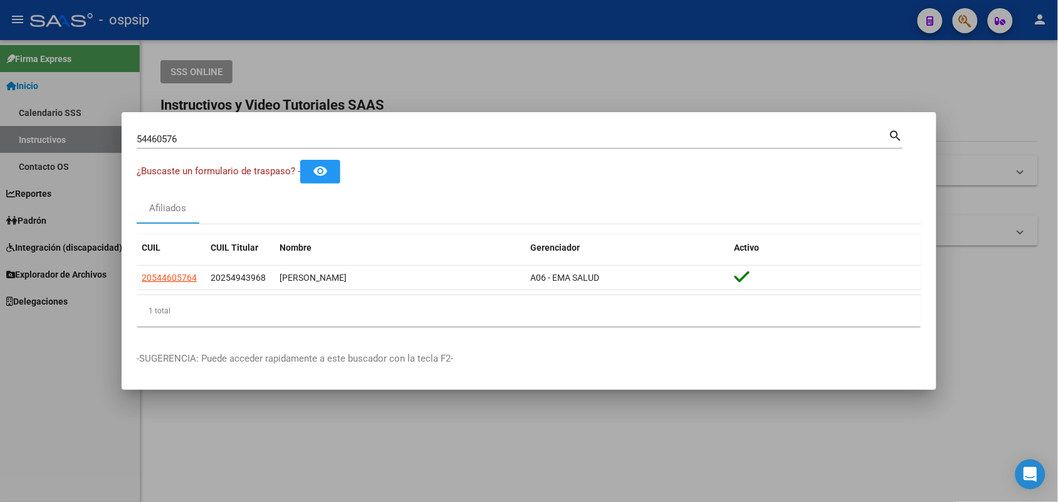
click at [232, 146] on div "54460576 Buscar (apellido, dni, [PERSON_NAME], [PERSON_NAME], cuit, obra social)" at bounding box center [513, 139] width 752 height 19
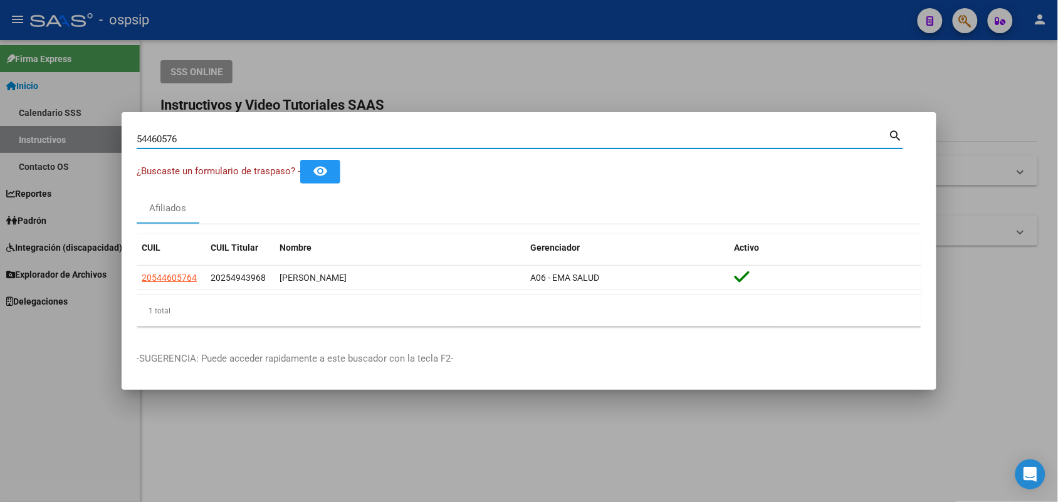
click at [217, 142] on input "54460576" at bounding box center [513, 138] width 752 height 11
type input "94660121"
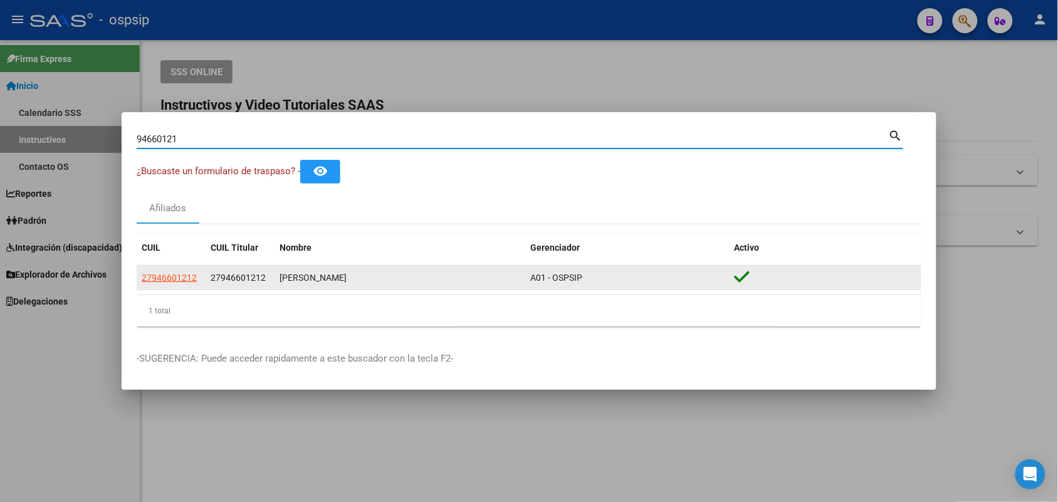
click at [199, 277] on div "27946601212" at bounding box center [171, 278] width 59 height 14
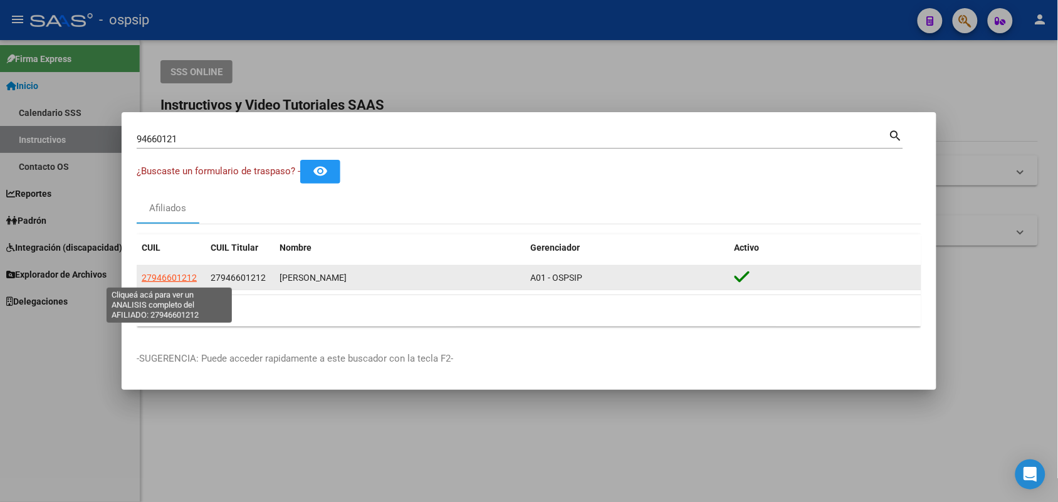
click at [171, 276] on span "27946601212" at bounding box center [169, 278] width 55 height 10
type textarea "27946601212"
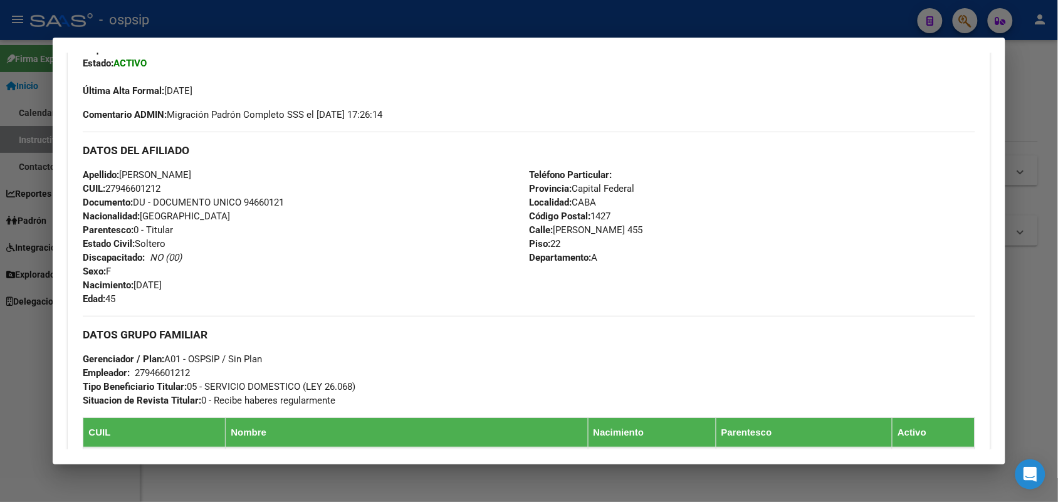
scroll to position [321, 0]
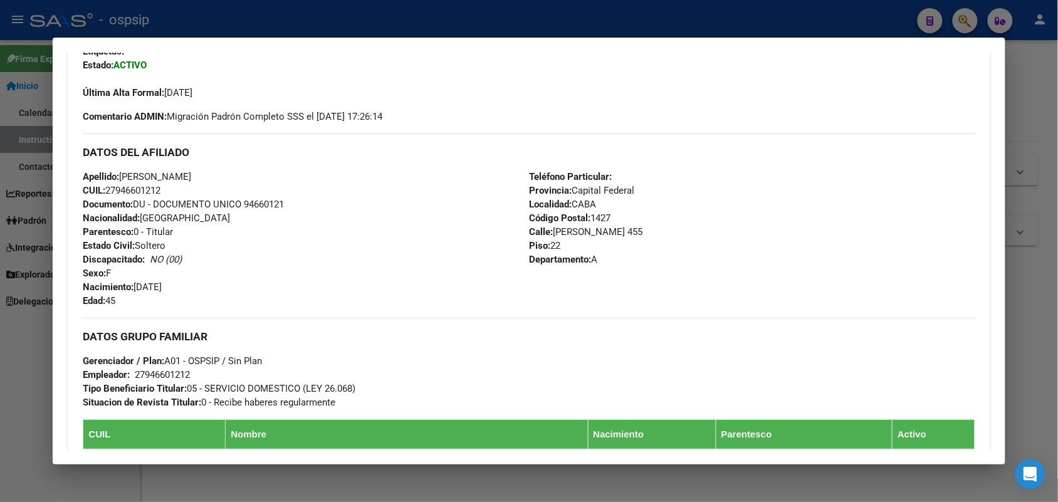
click at [262, 204] on span "Documento: DU - DOCUMENTO UNICO 94660121" at bounding box center [183, 204] width 201 height 11
copy span "94660121"
drag, startPoint x: 475, startPoint y: 214, endPoint x: 377, endPoint y: 265, distance: 110.7
click at [377, 265] on div "Apellido: [PERSON_NAME] CUIL: 27946601212 Documento: DU - DOCUMENTO UNICO 94660…" at bounding box center [306, 239] width 446 height 138
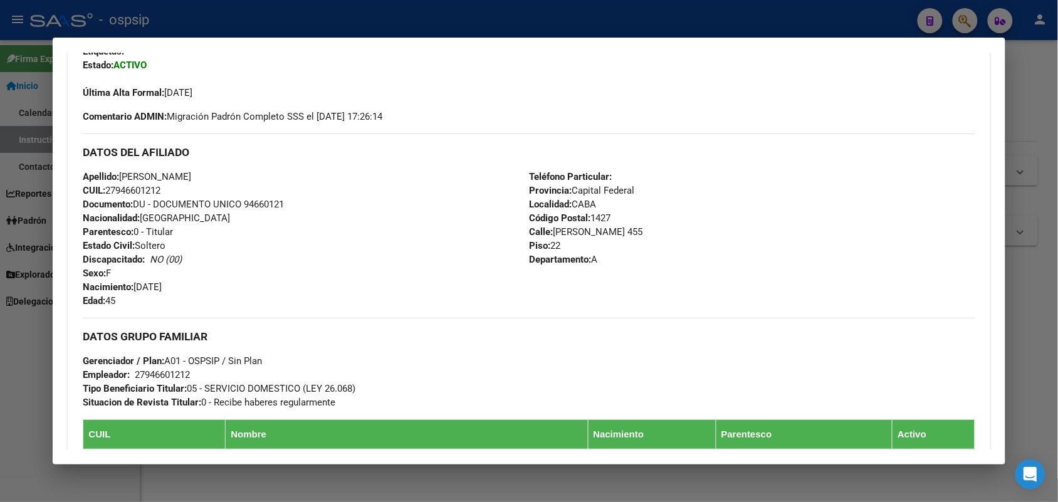
click at [0, 288] on div at bounding box center [529, 251] width 1058 height 502
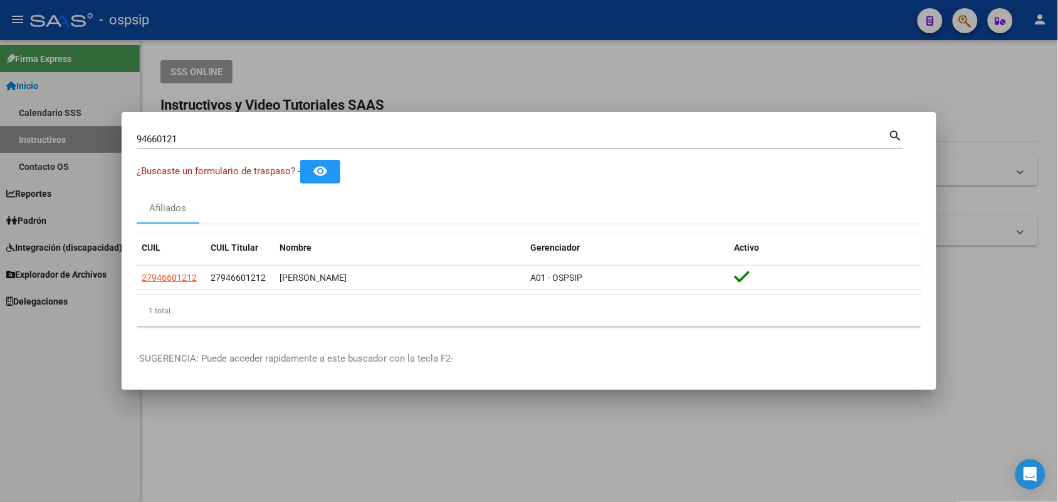
click at [158, 142] on input "94660121" at bounding box center [513, 138] width 752 height 11
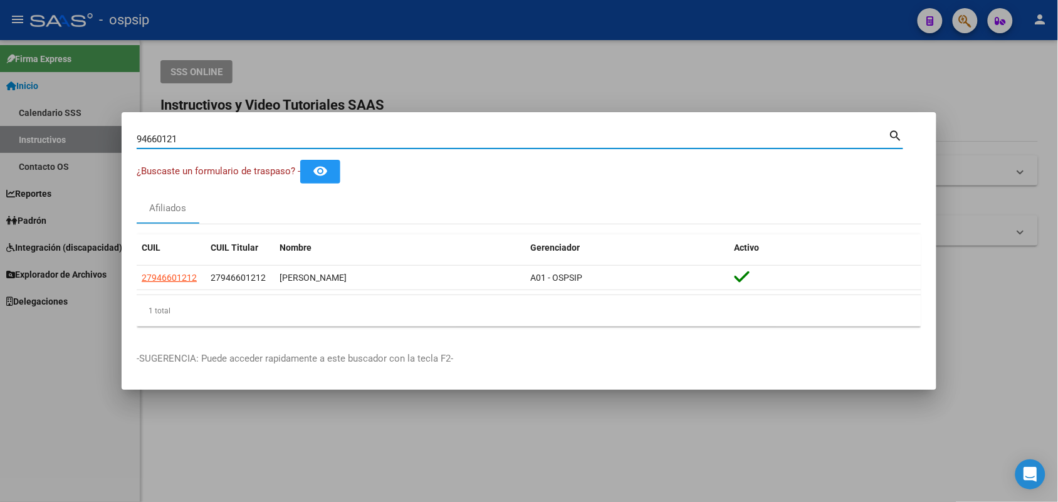
click at [158, 142] on input "94660121" at bounding box center [513, 138] width 752 height 11
click at [152, 144] on input "94660121" at bounding box center [513, 138] width 752 height 11
type input "52123359"
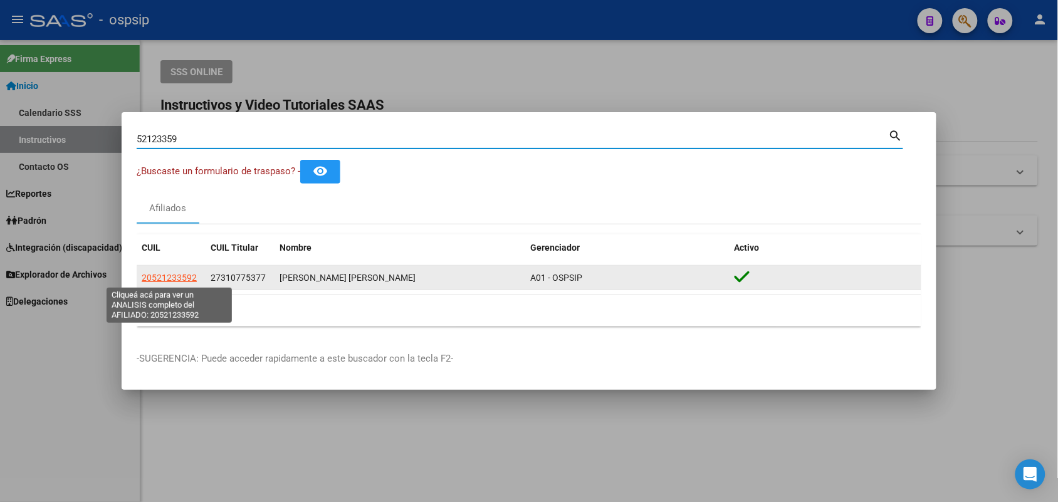
click at [185, 279] on span "20521233592" at bounding box center [169, 278] width 55 height 10
type textarea "20521233592"
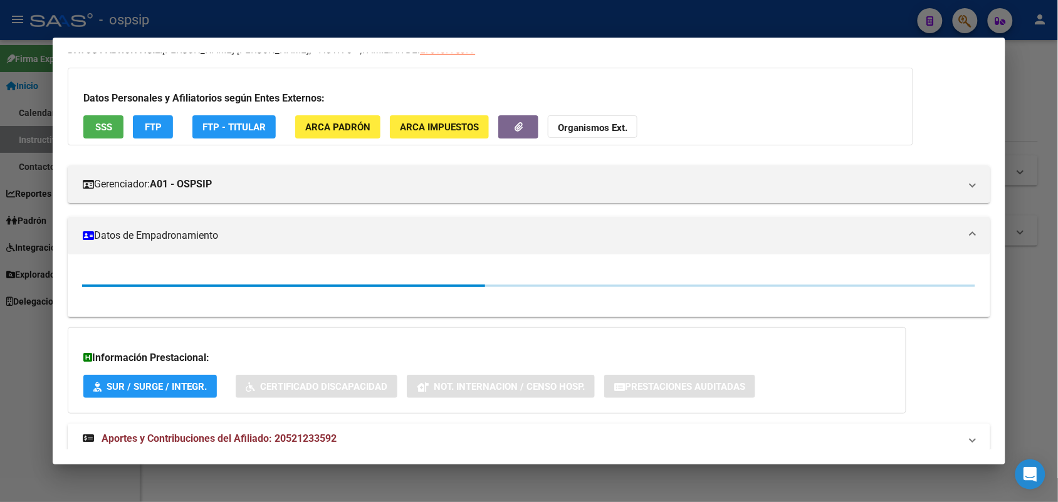
scroll to position [116, 0]
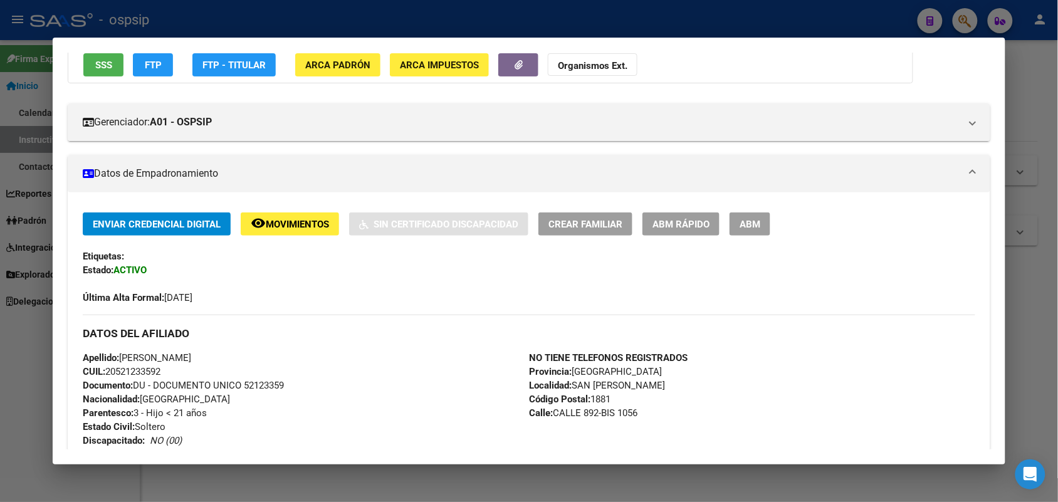
click at [255, 383] on span "Documento: DU - DOCUMENTO UNICO 52123359" at bounding box center [183, 385] width 201 height 11
click at [251, 383] on span "Documento: DU - DOCUMENTO UNICO 52123359" at bounding box center [183, 385] width 201 height 11
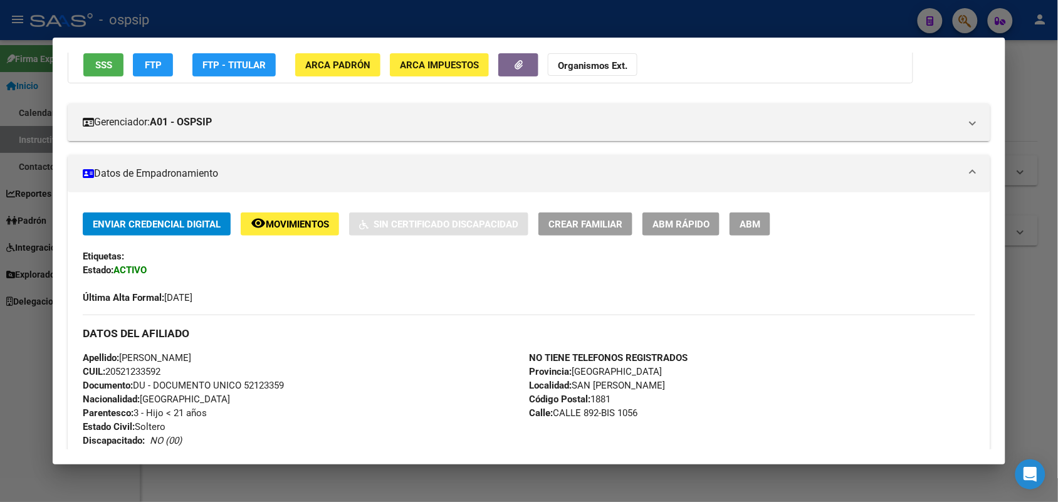
click at [251, 383] on span "Documento: DU - DOCUMENTO UNICO 52123359" at bounding box center [183, 385] width 201 height 11
copy span "52123359"
click at [0, 236] on div at bounding box center [529, 251] width 1058 height 502
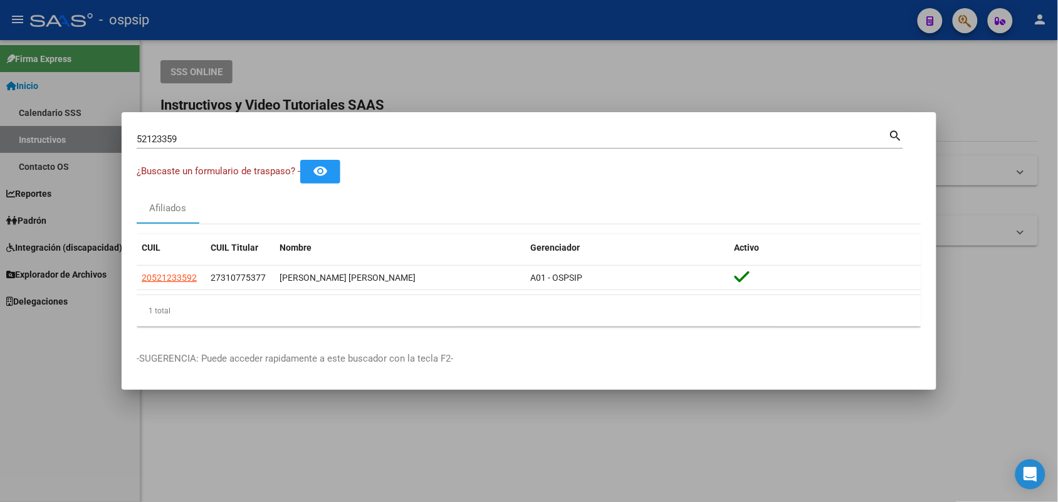
click at [217, 141] on input "52123359" at bounding box center [513, 138] width 752 height 11
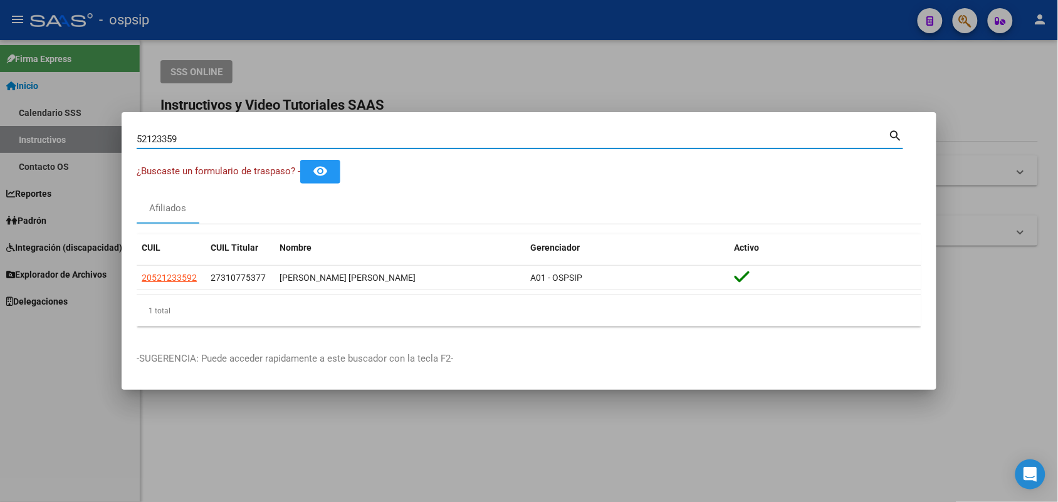
click at [217, 141] on input "52123359" at bounding box center [513, 138] width 752 height 11
type input "40497160"
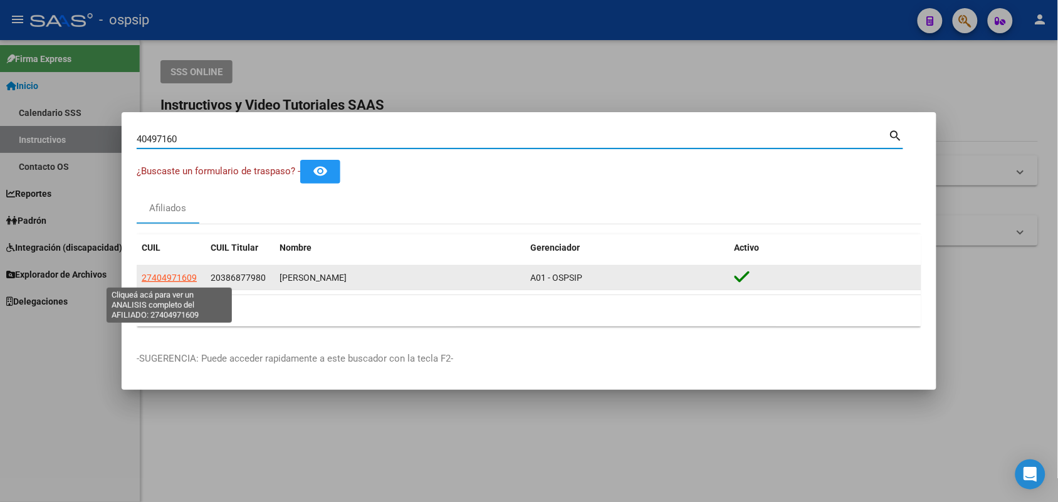
click at [179, 280] on span "27404971609" at bounding box center [169, 278] width 55 height 10
type textarea "27404971609"
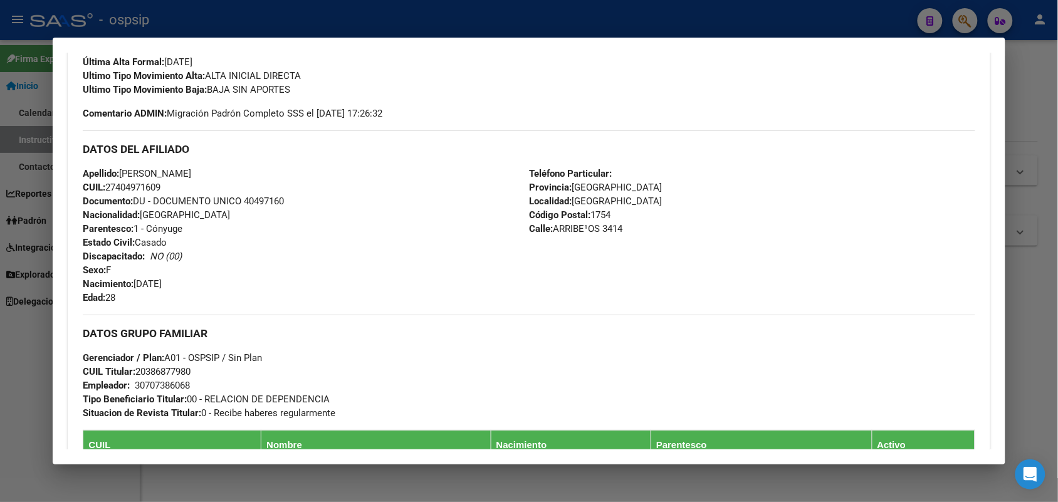
scroll to position [351, 0]
click at [266, 205] on span "Documento: DU - DOCUMENTO UNICO 40497160" at bounding box center [183, 201] width 201 height 11
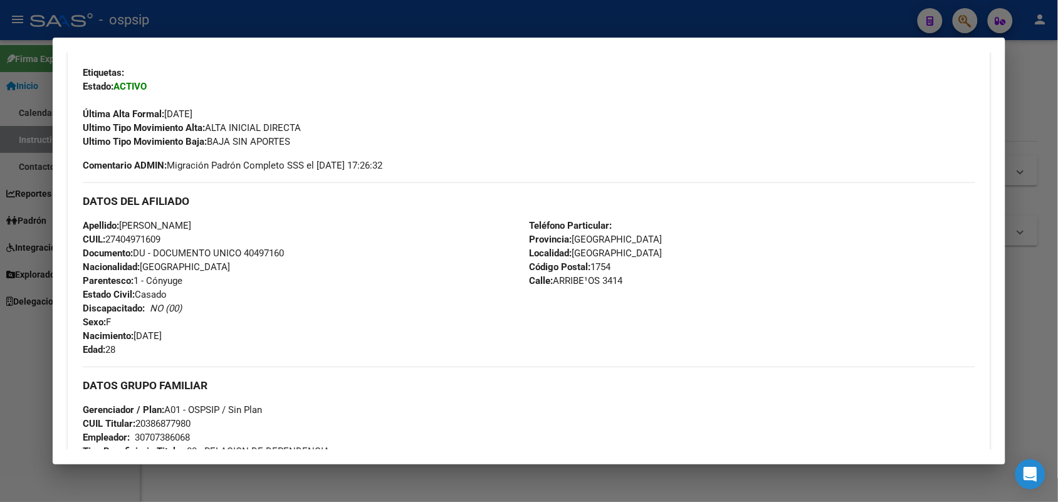
scroll to position [273, 0]
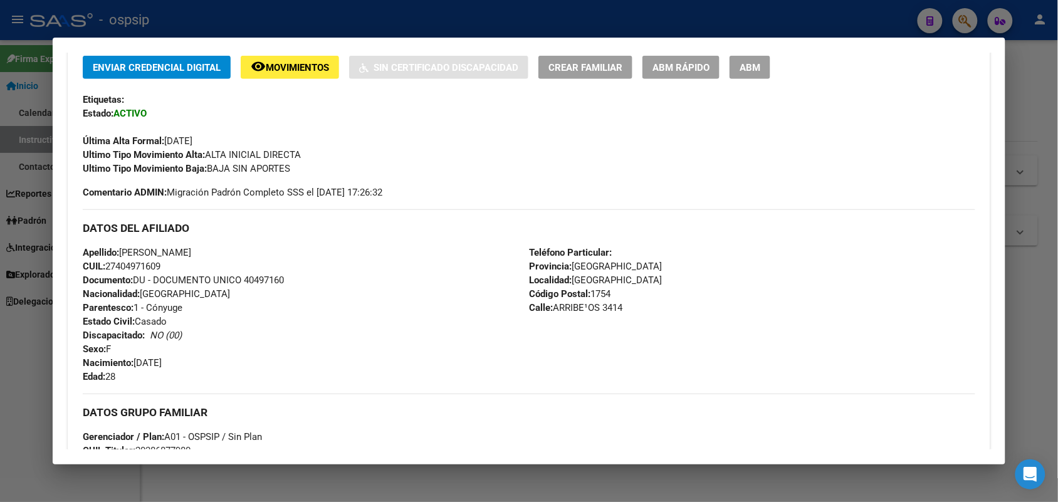
drag, startPoint x: 266, startPoint y: 205, endPoint x: 252, endPoint y: 279, distance: 75.3
copy span "40497160"
click at [0, 364] on div at bounding box center [529, 251] width 1058 height 502
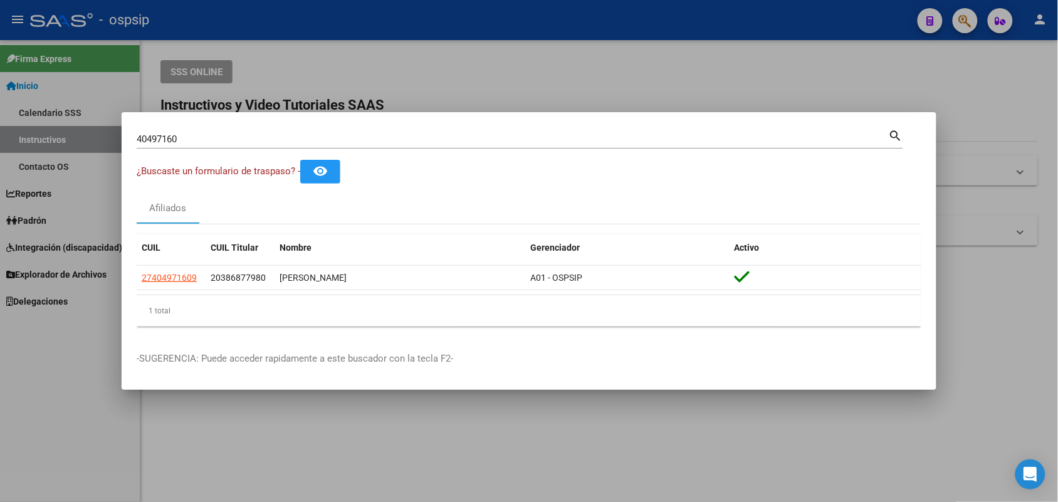
click at [221, 143] on input "40497160" at bounding box center [513, 138] width 752 height 11
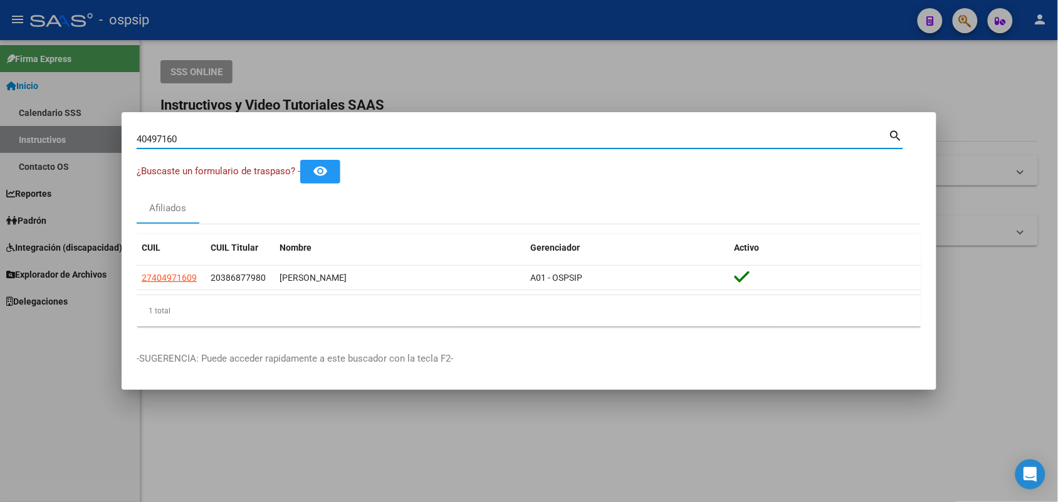
click at [221, 143] on input "40497160" at bounding box center [513, 138] width 752 height 11
paste input "17173807"
type input "17173807"
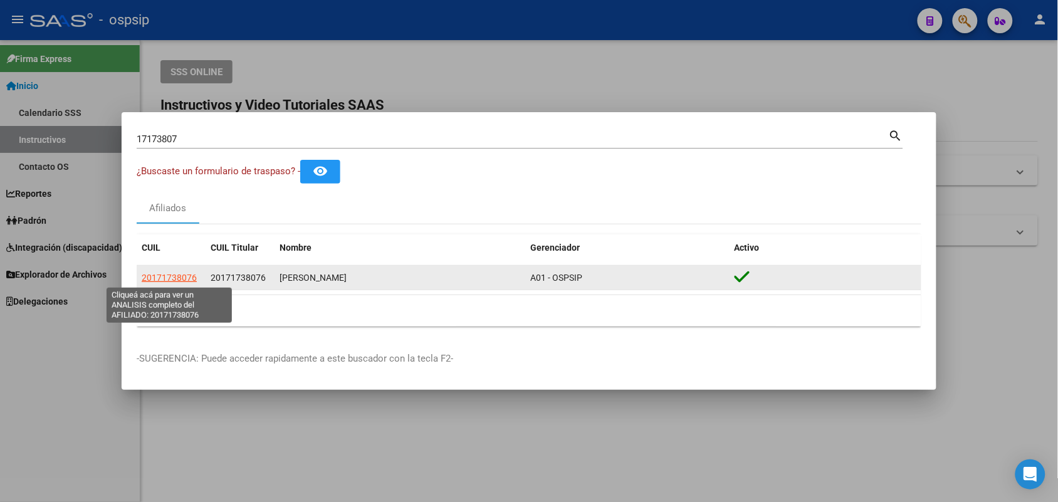
click at [159, 276] on span "20171738076" at bounding box center [169, 278] width 55 height 10
type textarea "20171738076"
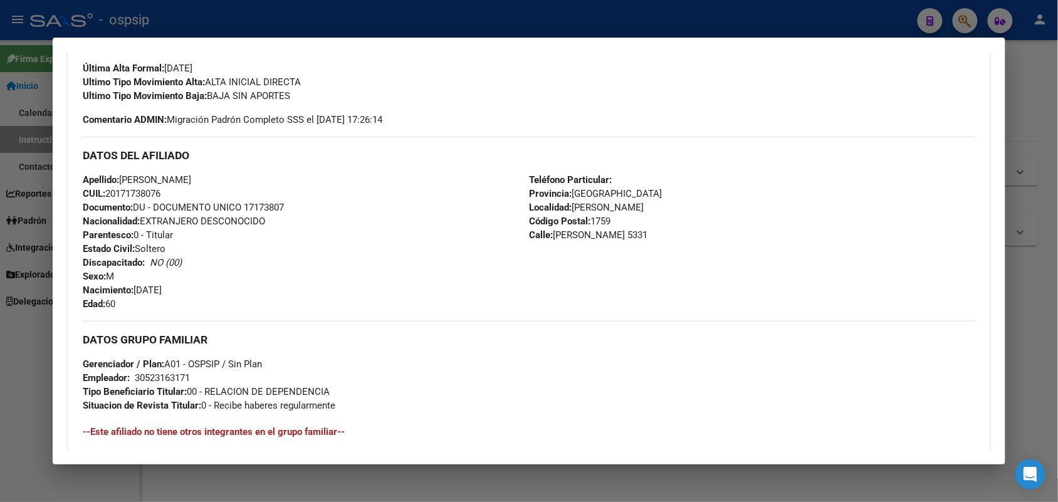
scroll to position [392, 0]
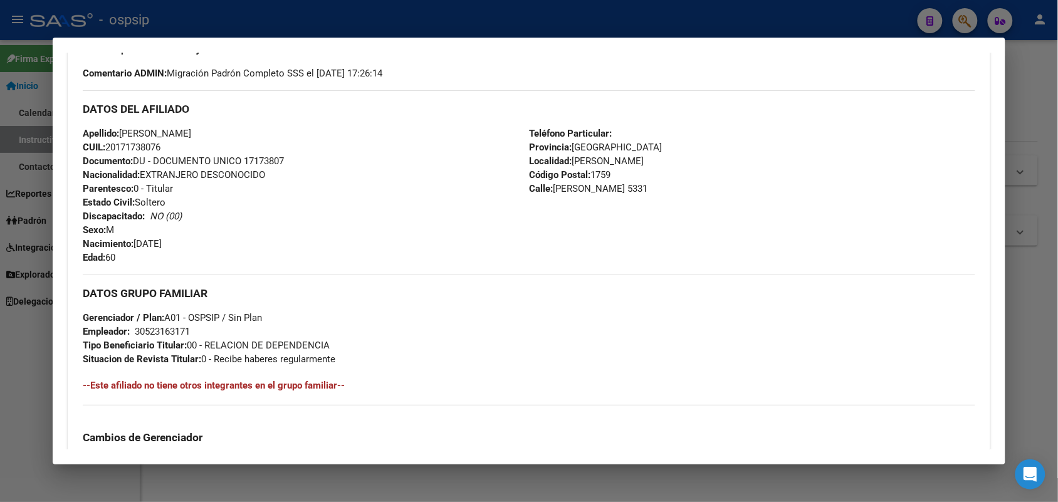
click at [264, 155] on span "Documento: DU - DOCUMENTO UNICO 17173807" at bounding box center [183, 160] width 201 height 11
copy span "17173807"
